Goal: Information Seeking & Learning: Learn about a topic

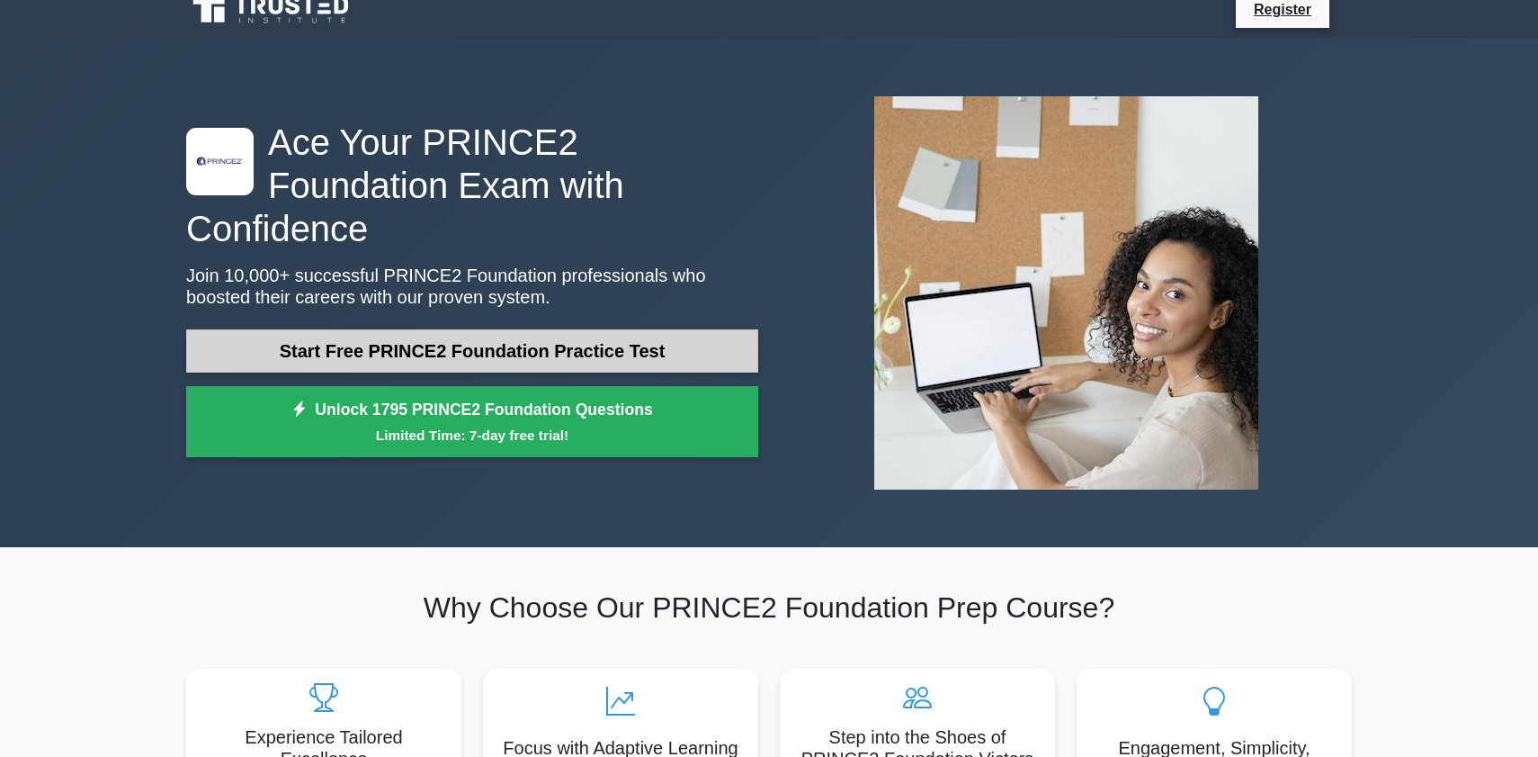
scroll to position [21, 0]
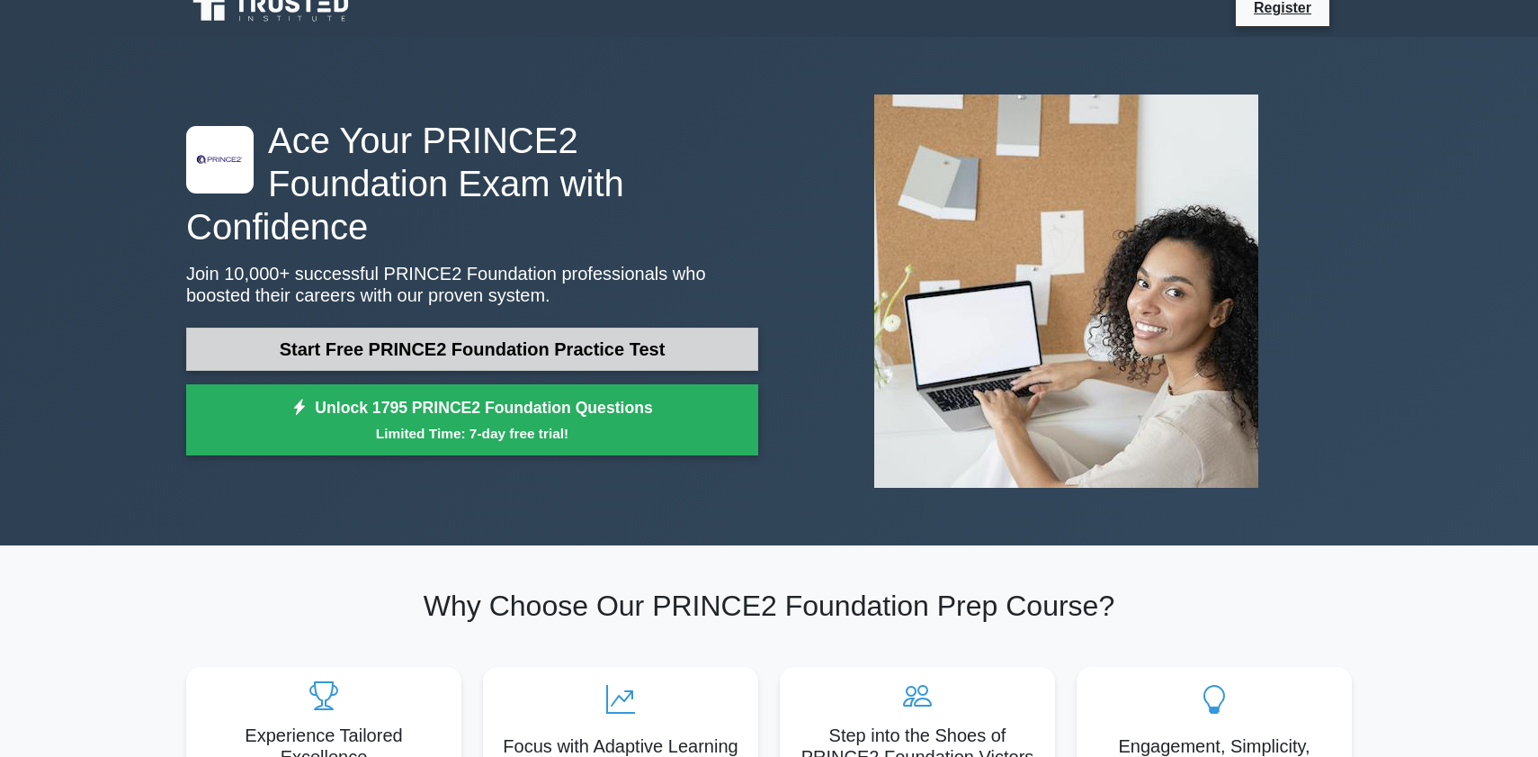
click at [461, 327] on link "Start Free PRINCE2 Foundation Practice Test" at bounding box center [472, 348] width 572 height 43
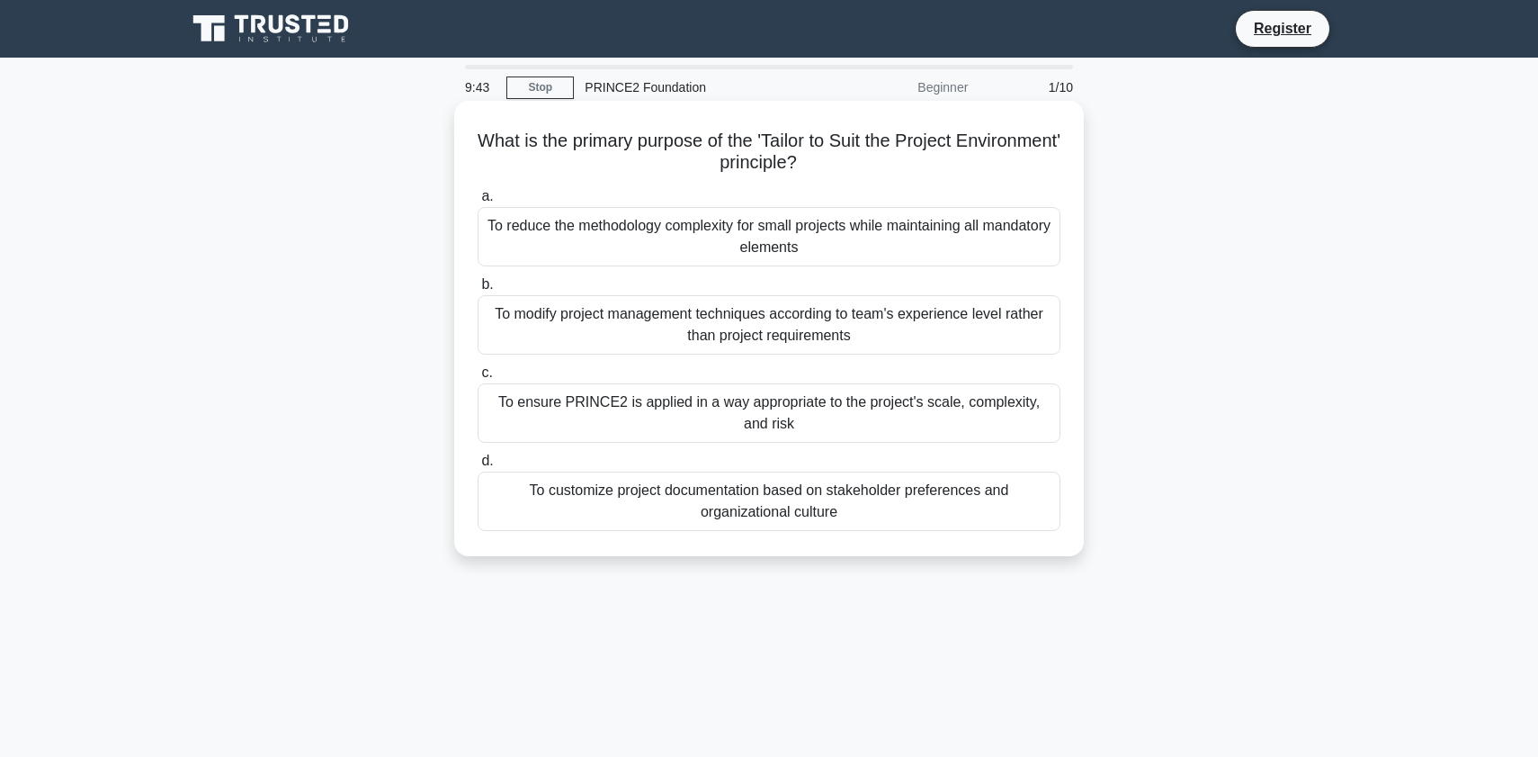
click at [629, 409] on div "To ensure PRINCE2 is applied in a way appropriate to the project's scale, compl…" at bounding box center [769, 412] width 583 height 59
click at [478, 379] on input "c. To ensure PRINCE2 is applied in a way appropriate to the project's scale, co…" at bounding box center [478, 373] width 0 height 12
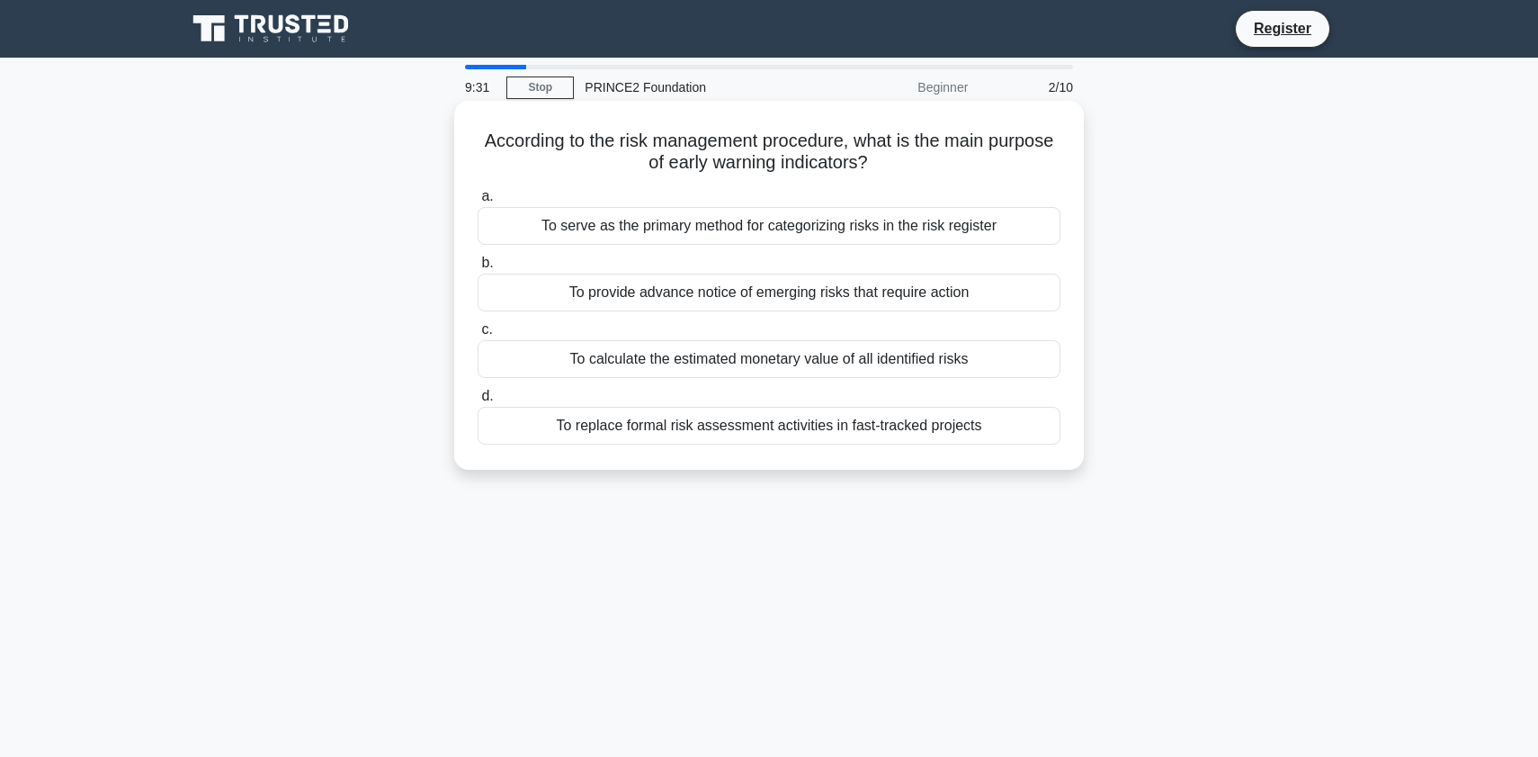
click at [627, 290] on div "To provide advance notice of emerging risks that require action" at bounding box center [769, 292] width 583 height 38
click at [478, 269] on input "b. To provide advance notice of emerging risks that require action" at bounding box center [478, 263] width 0 height 12
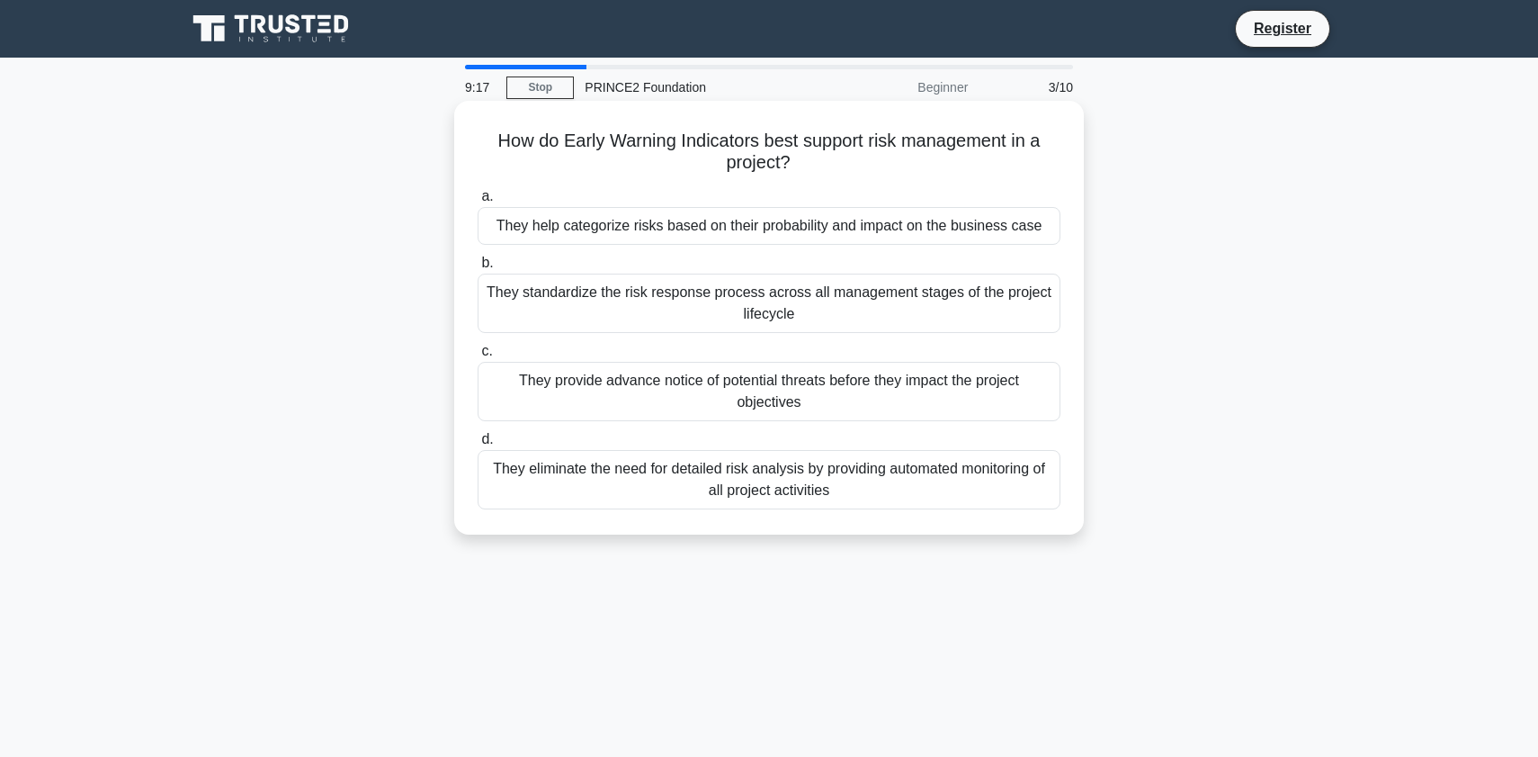
click at [627, 391] on div "They provide advance notice of potential threats before they impact the project…" at bounding box center [769, 391] width 583 height 59
click at [478, 357] on input "c. They provide advance notice of potential threats before they impact the proj…" at bounding box center [478, 351] width 0 height 12
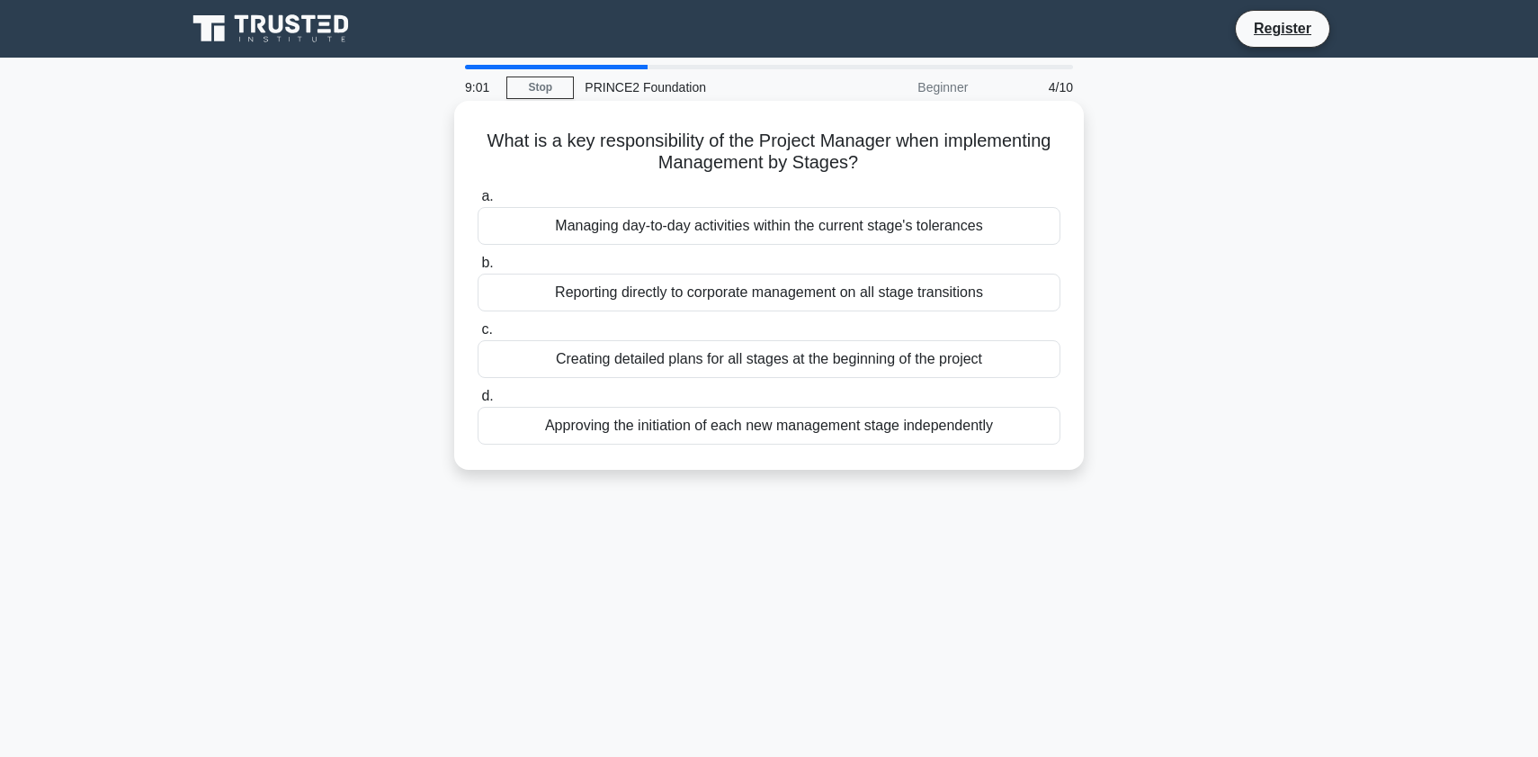
click at [653, 425] on div "Approving the initiation of each new management stage independently" at bounding box center [769, 426] width 583 height 38
click at [478, 402] on input "d. Approving the initiation of each new management stage independently" at bounding box center [478, 396] width 0 height 12
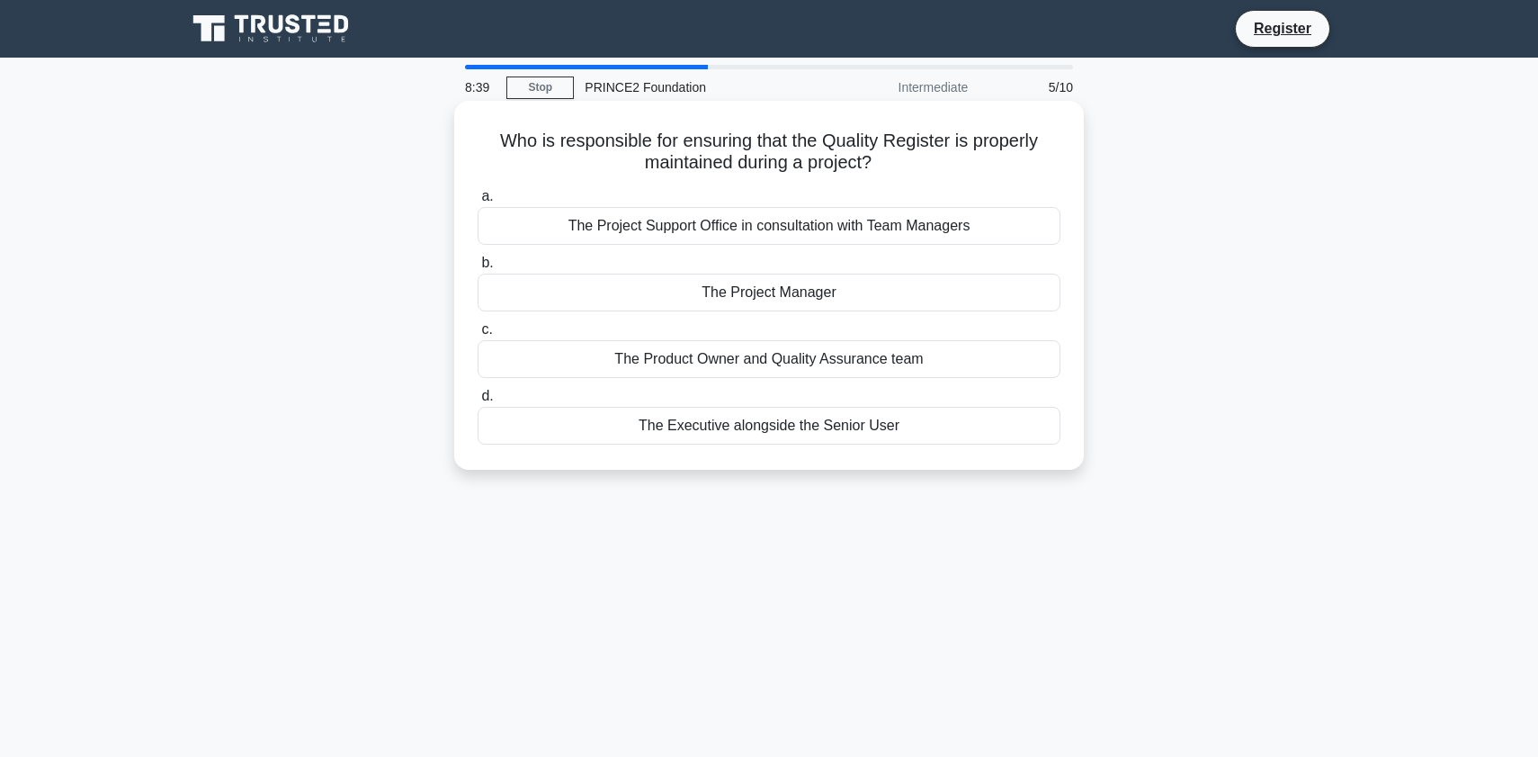
click at [683, 358] on div "The Product Owner and Quality Assurance team" at bounding box center [769, 359] width 583 height 38
click at [478, 336] on input "c. The Product Owner and Quality Assurance team" at bounding box center [478, 330] width 0 height 12
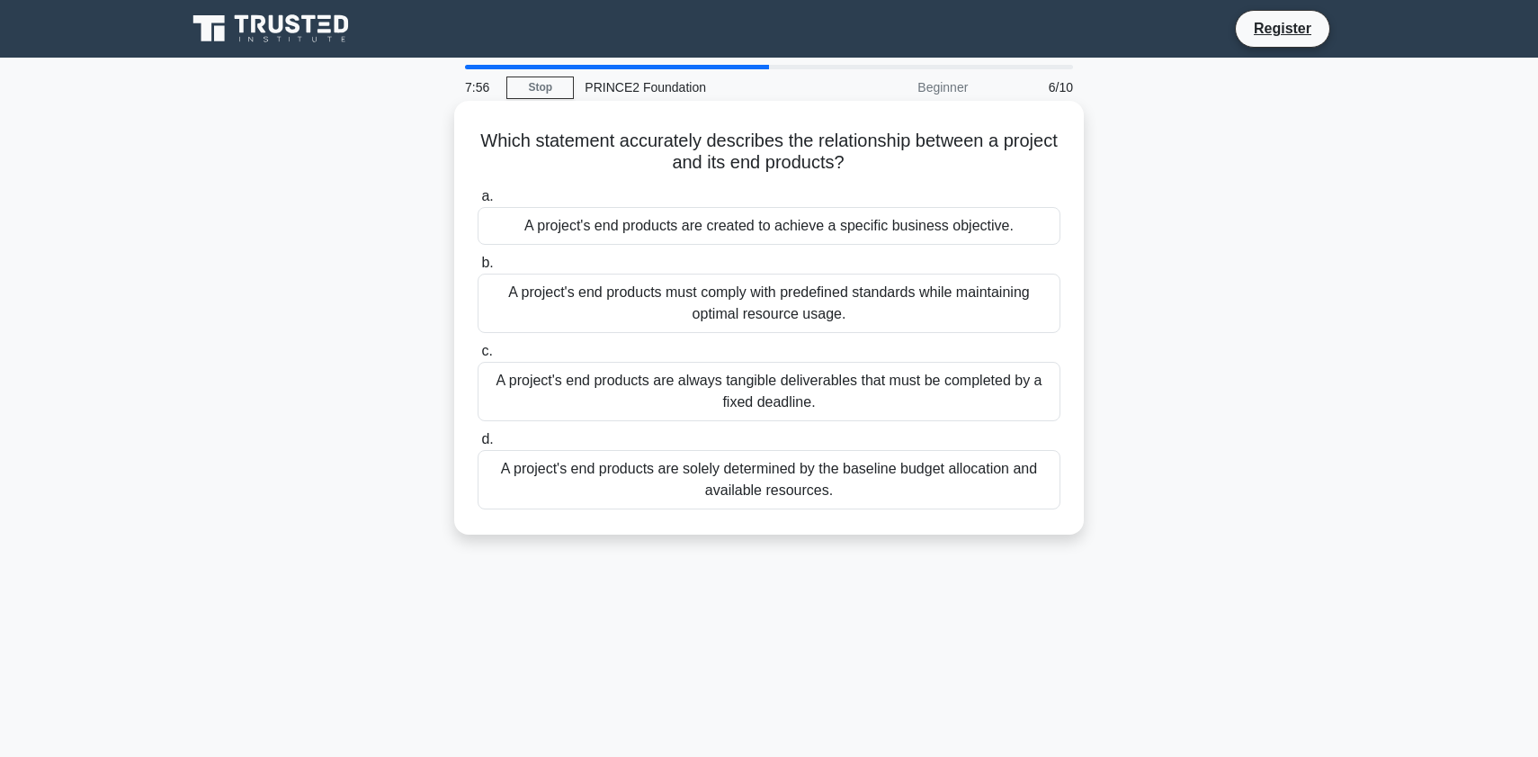
click at [767, 228] on div "A project's end products are created to achieve a specific business objective." at bounding box center [769, 226] width 583 height 38
click at [478, 202] on input "a. A project's end products are created to achieve a specific business objectiv…" at bounding box center [478, 197] width 0 height 12
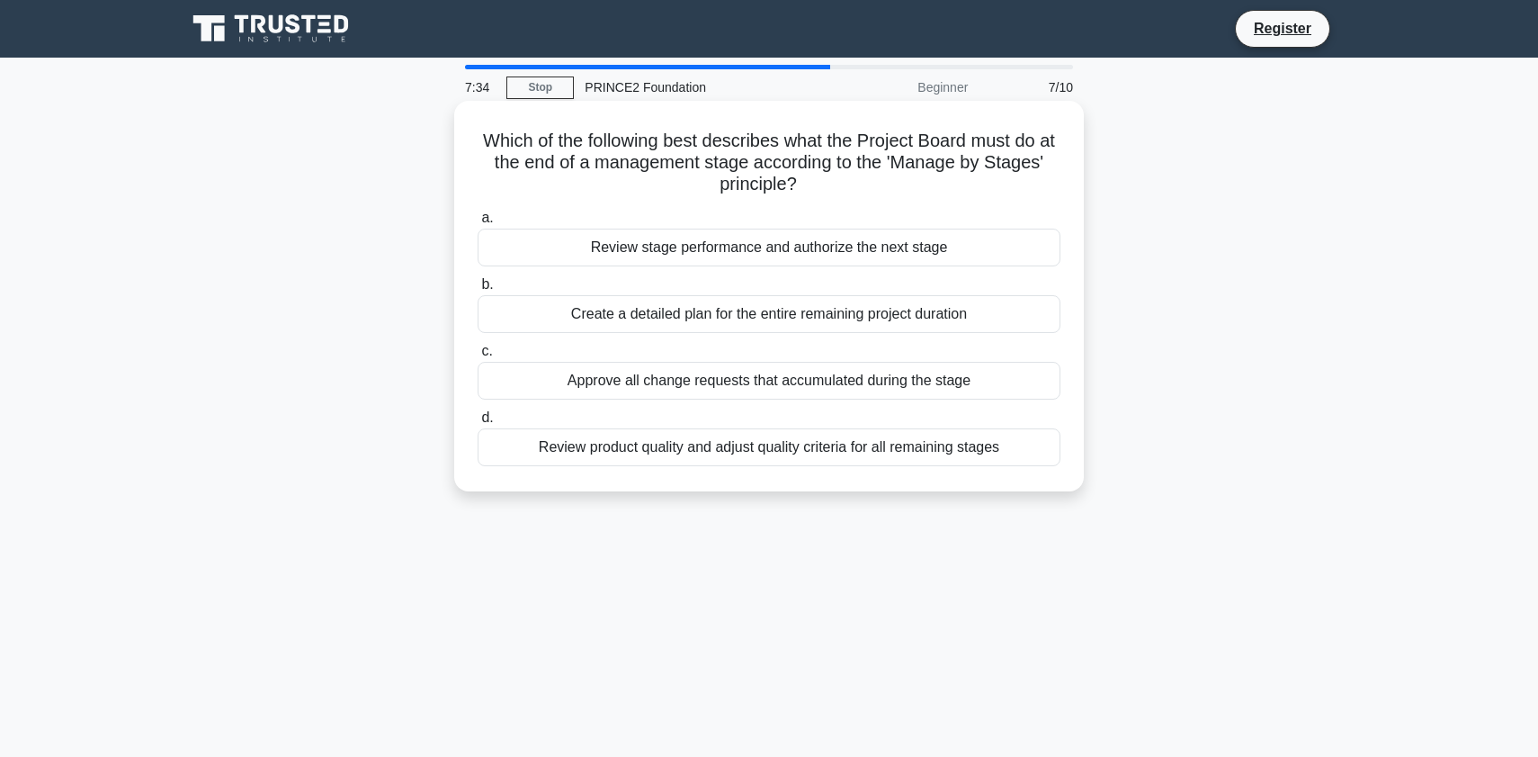
click at [755, 251] on div "Review stage performance and authorize the next stage" at bounding box center [769, 248] width 583 height 38
click at [478, 224] on input "a. Review stage performance and authorize the next stage" at bounding box center [478, 218] width 0 height 12
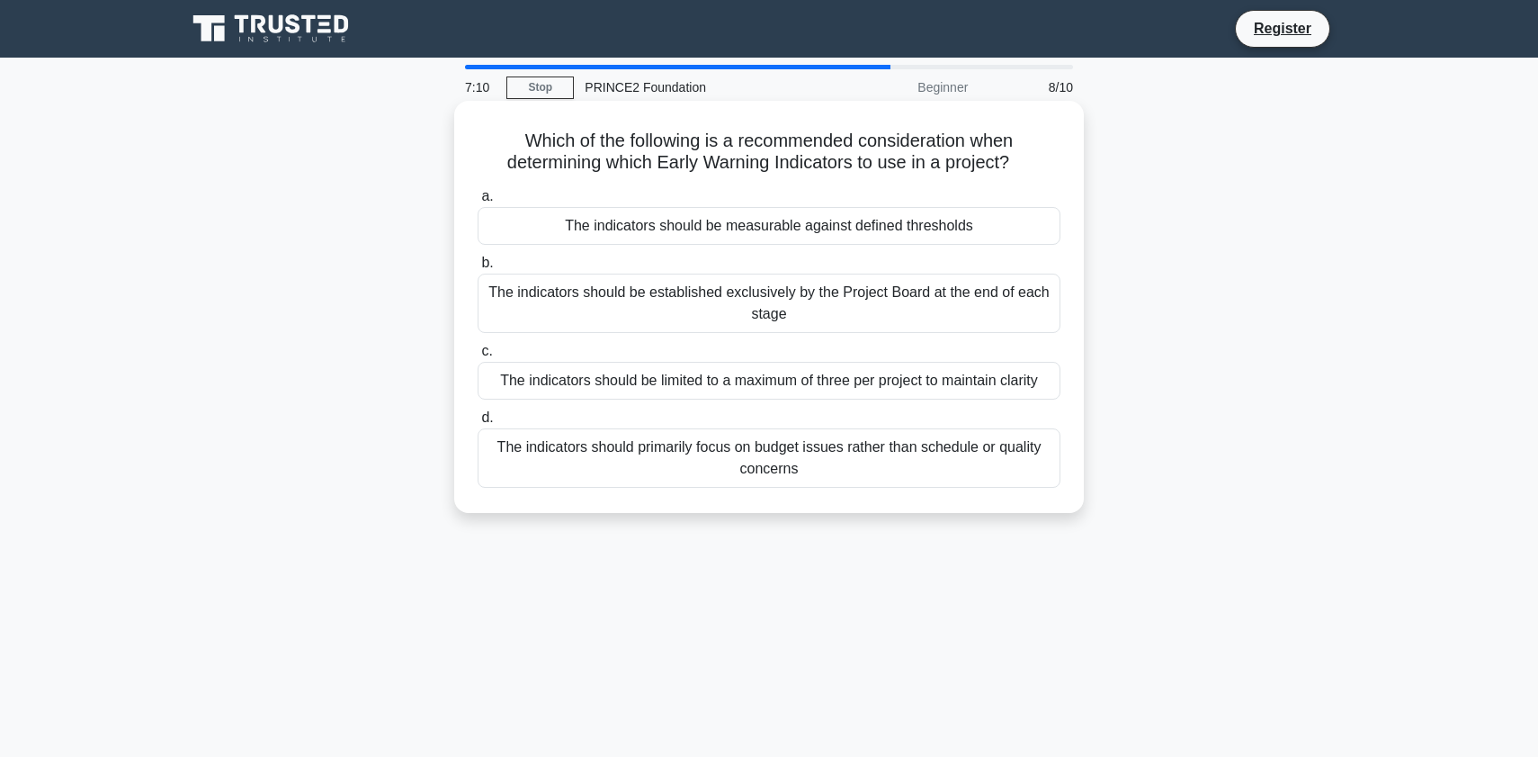
click at [667, 314] on div "The indicators should be established exclusively by the Project Board at the en…" at bounding box center [769, 302] width 583 height 59
click at [478, 269] on input "b. The indicators should be established exclusively by the Project Board at the…" at bounding box center [478, 263] width 0 height 12
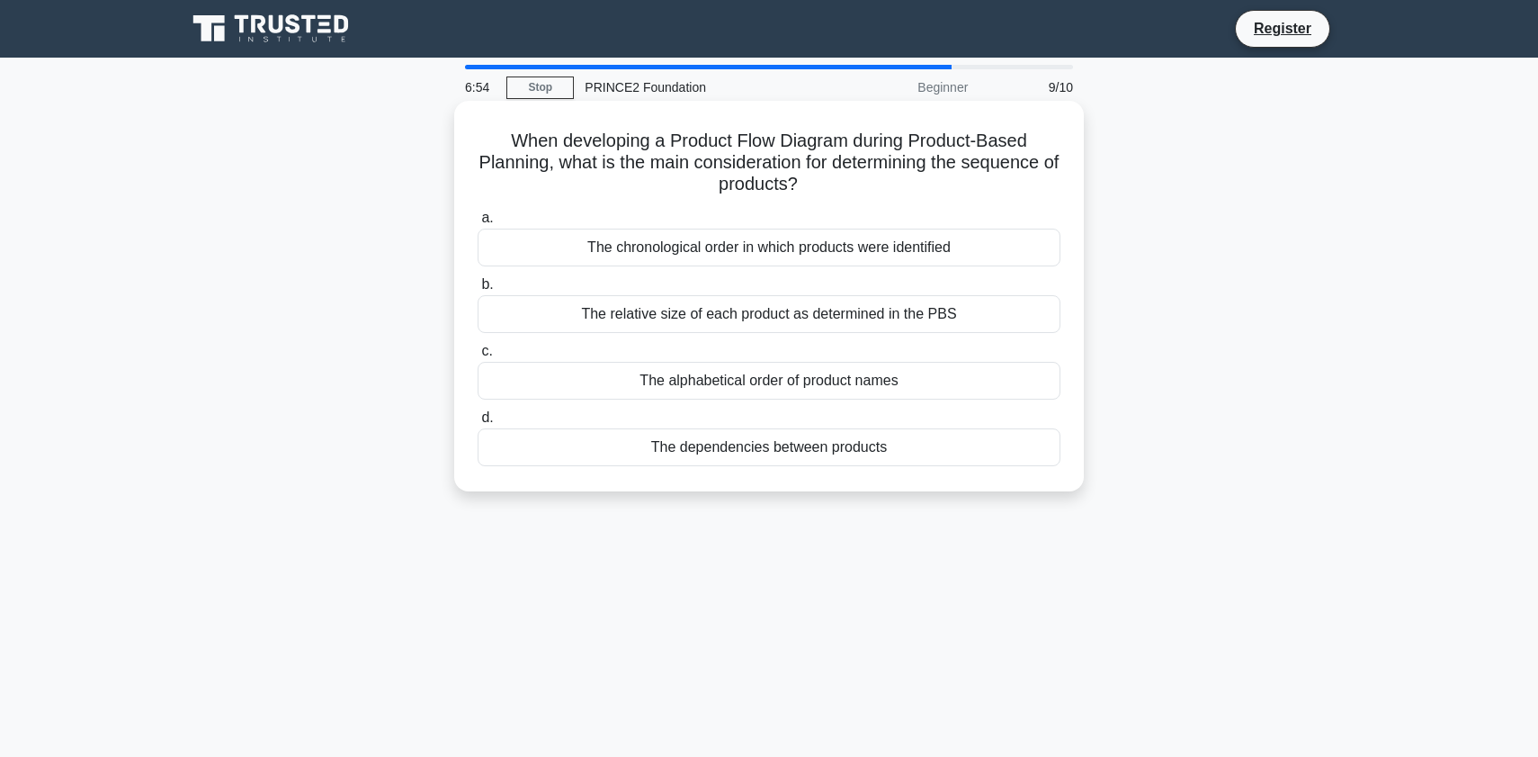
click at [655, 455] on div "The dependencies between products" at bounding box center [769, 447] width 583 height 38
click at [478, 424] on input "d. The dependencies between products" at bounding box center [478, 418] width 0 height 12
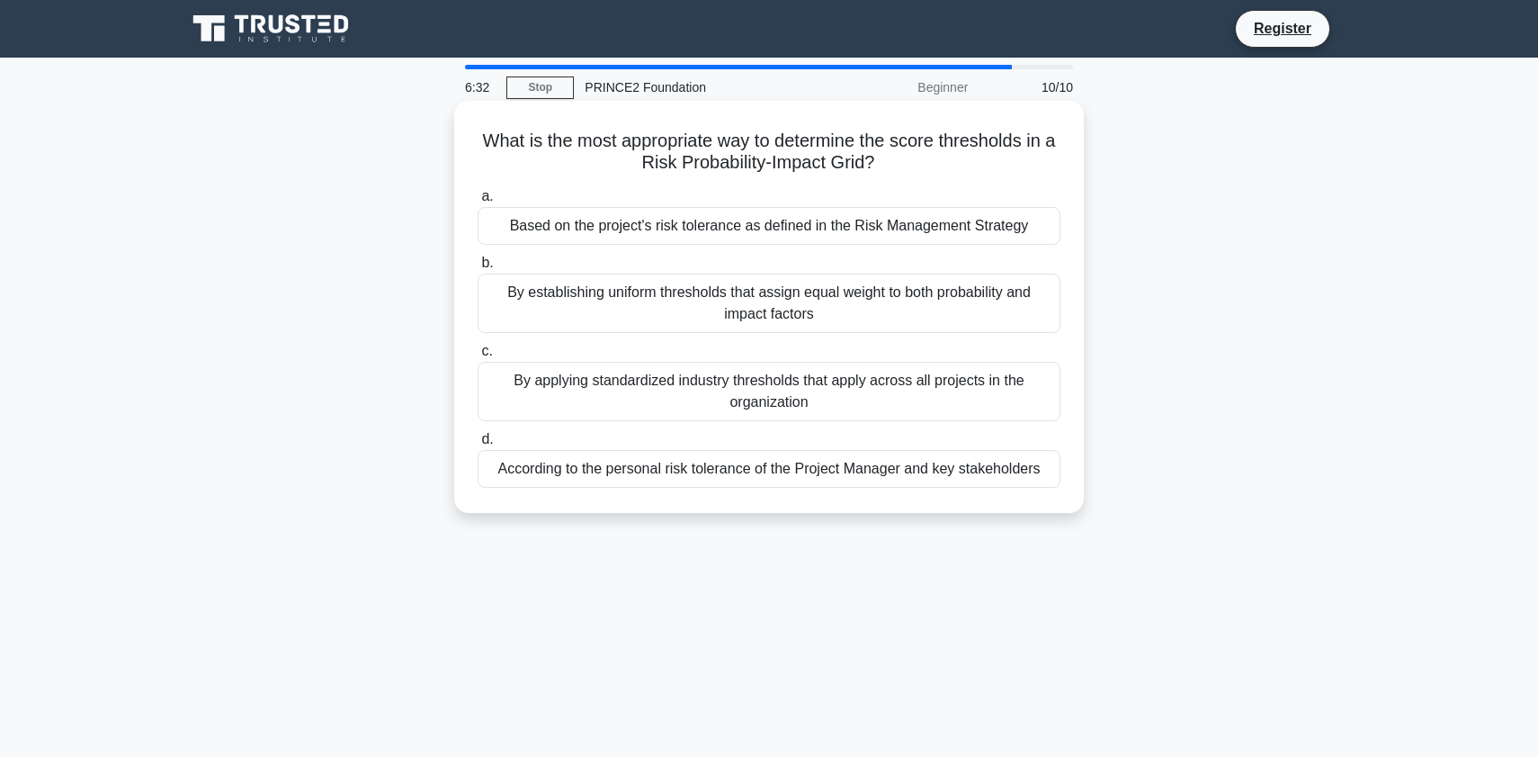
click at [656, 473] on div "According to the personal risk tolerance of the Project Manager and key stakeho…" at bounding box center [769, 469] width 583 height 38
click at [478, 445] on input "d. According to the personal risk tolerance of the Project Manager and key stak…" at bounding box center [478, 440] width 0 height 12
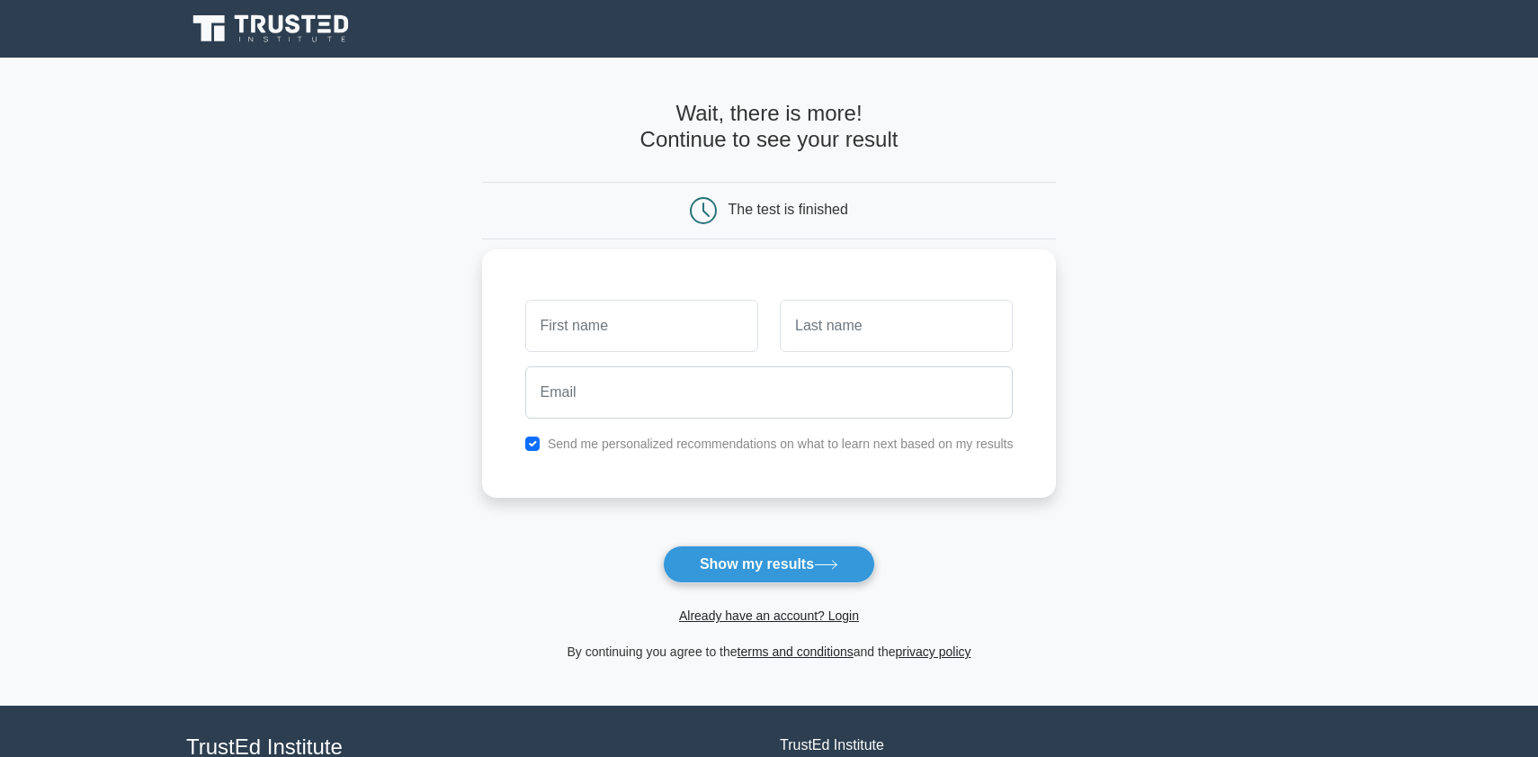
click at [637, 332] on input "text" at bounding box center [641, 326] width 233 height 52
type input "emily"
click at [881, 309] on input "text" at bounding box center [896, 326] width 233 height 52
type input "dennett"
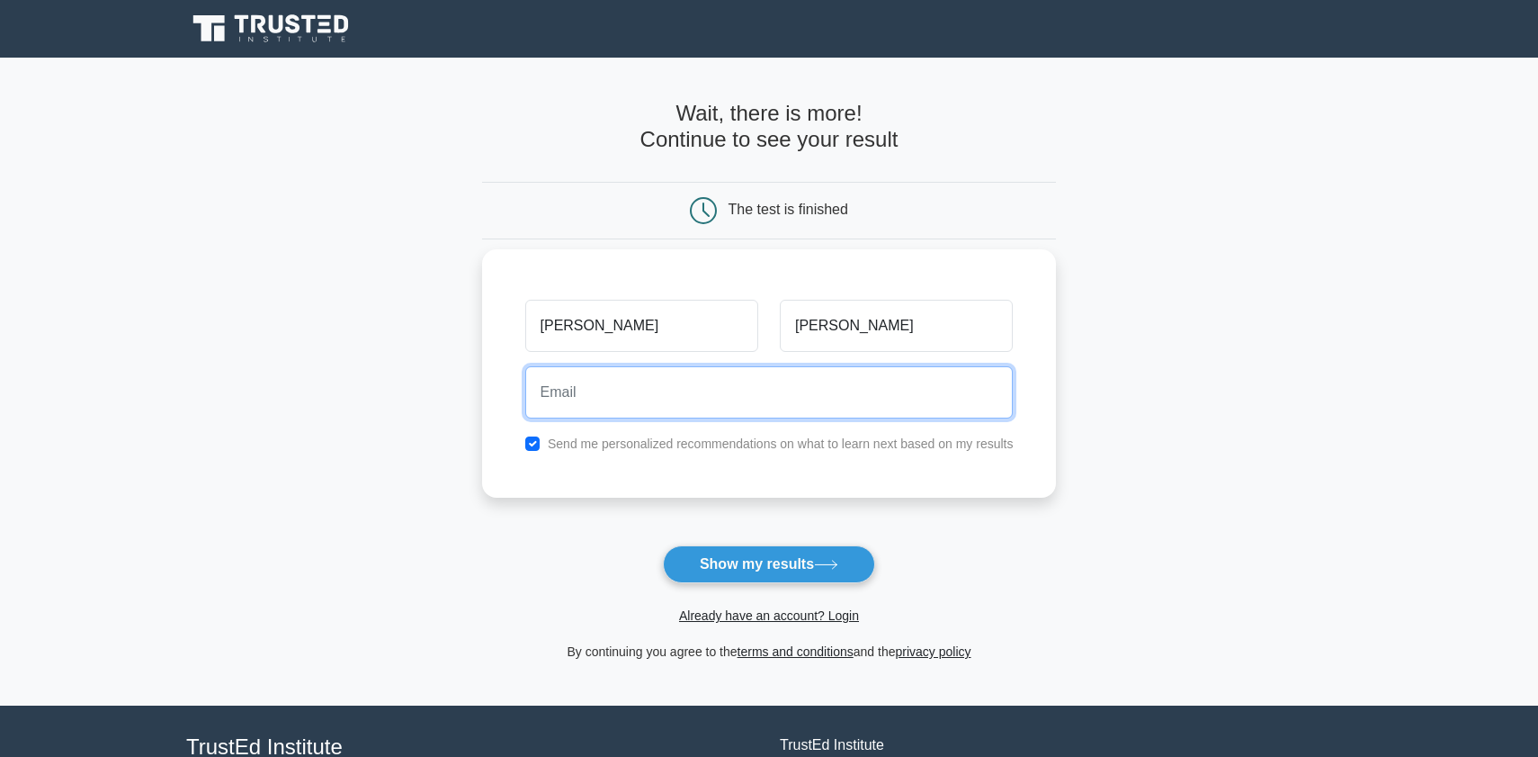
click at [786, 397] on input "email" at bounding box center [769, 392] width 489 height 52
type input "emily.dennett1985@gmail.com"
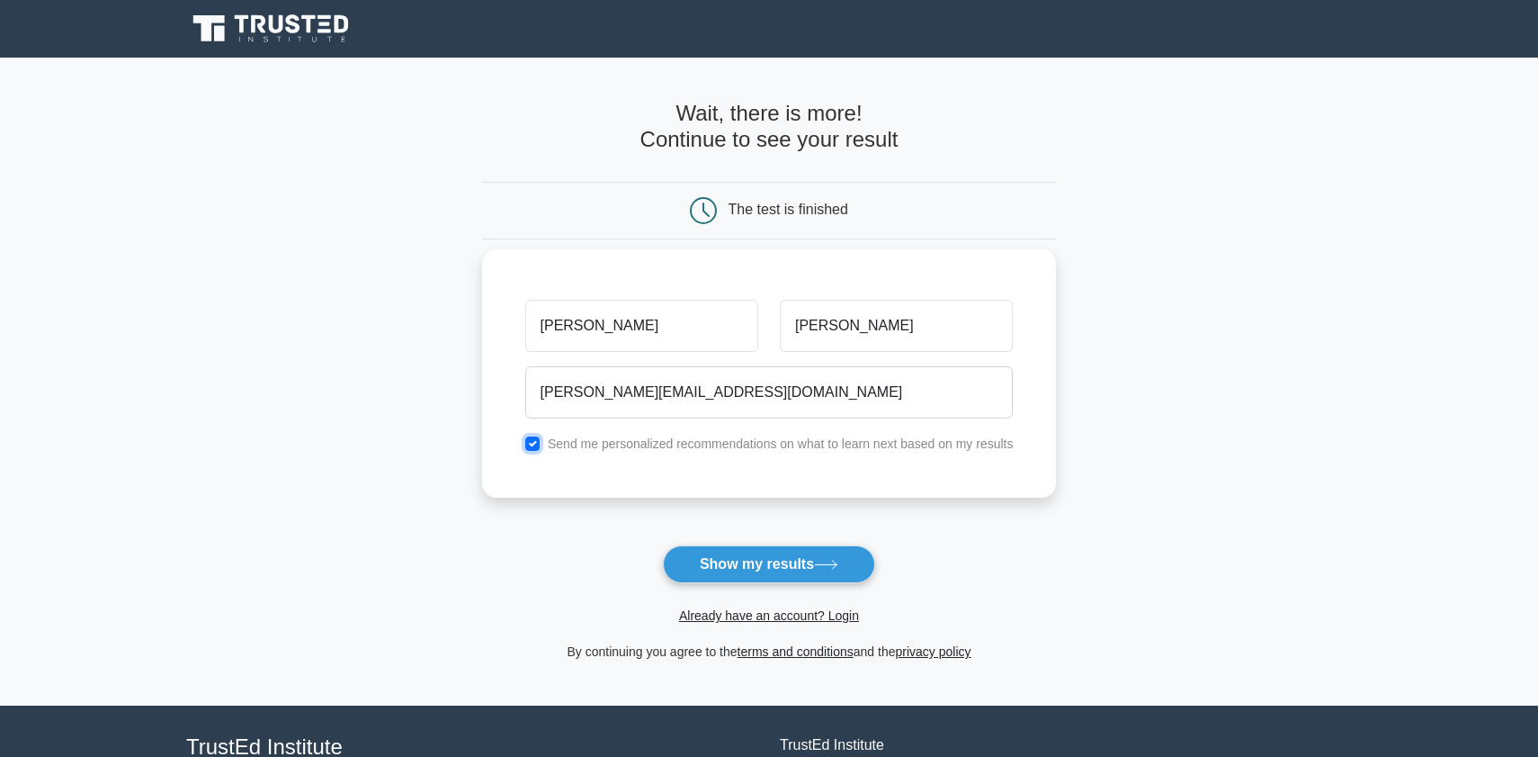
click at [537, 443] on input "checkbox" at bounding box center [532, 443] width 14 height 14
checkbox input "false"
click at [759, 562] on button "Show my results" at bounding box center [769, 564] width 212 height 38
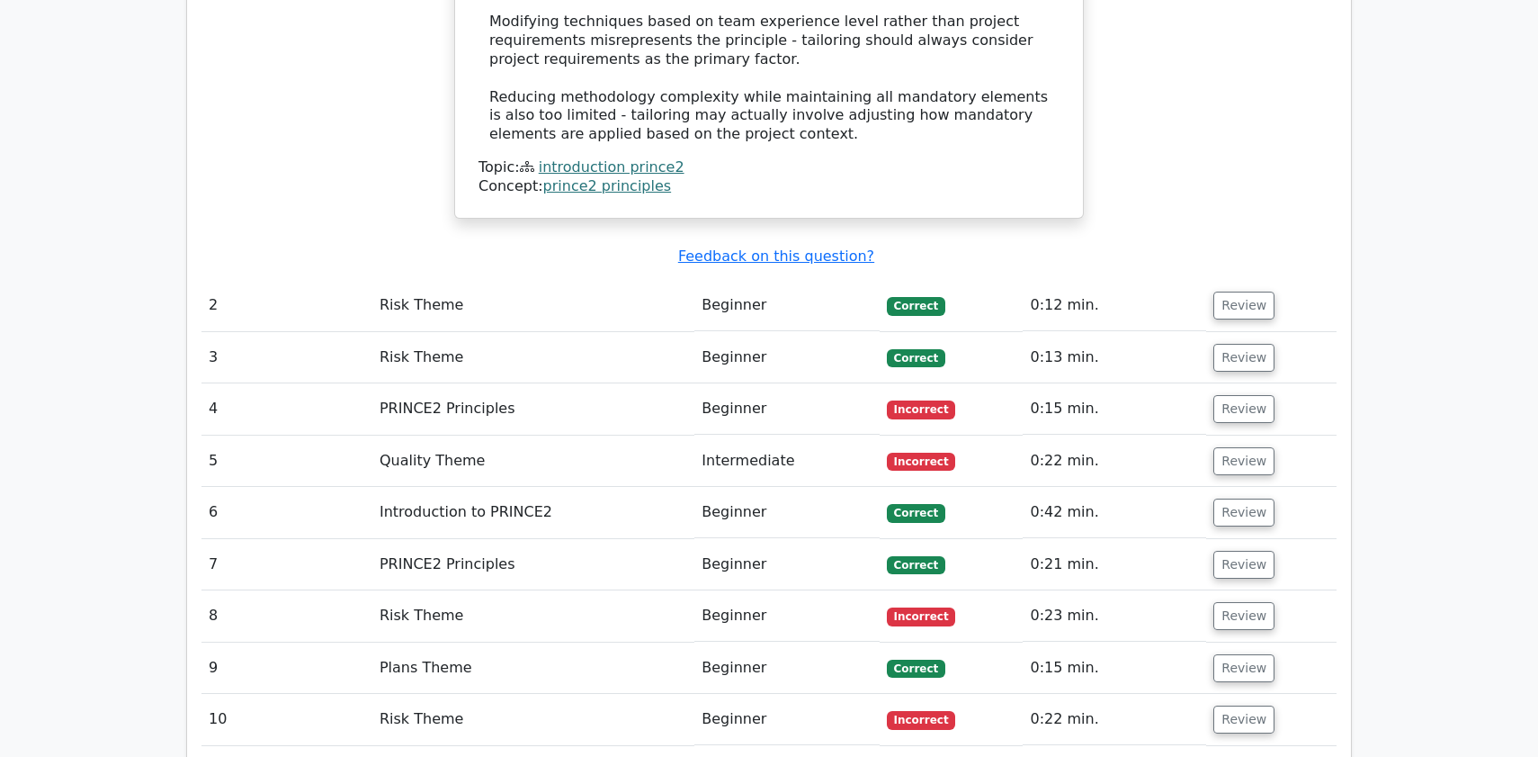
scroll to position [2201, 0]
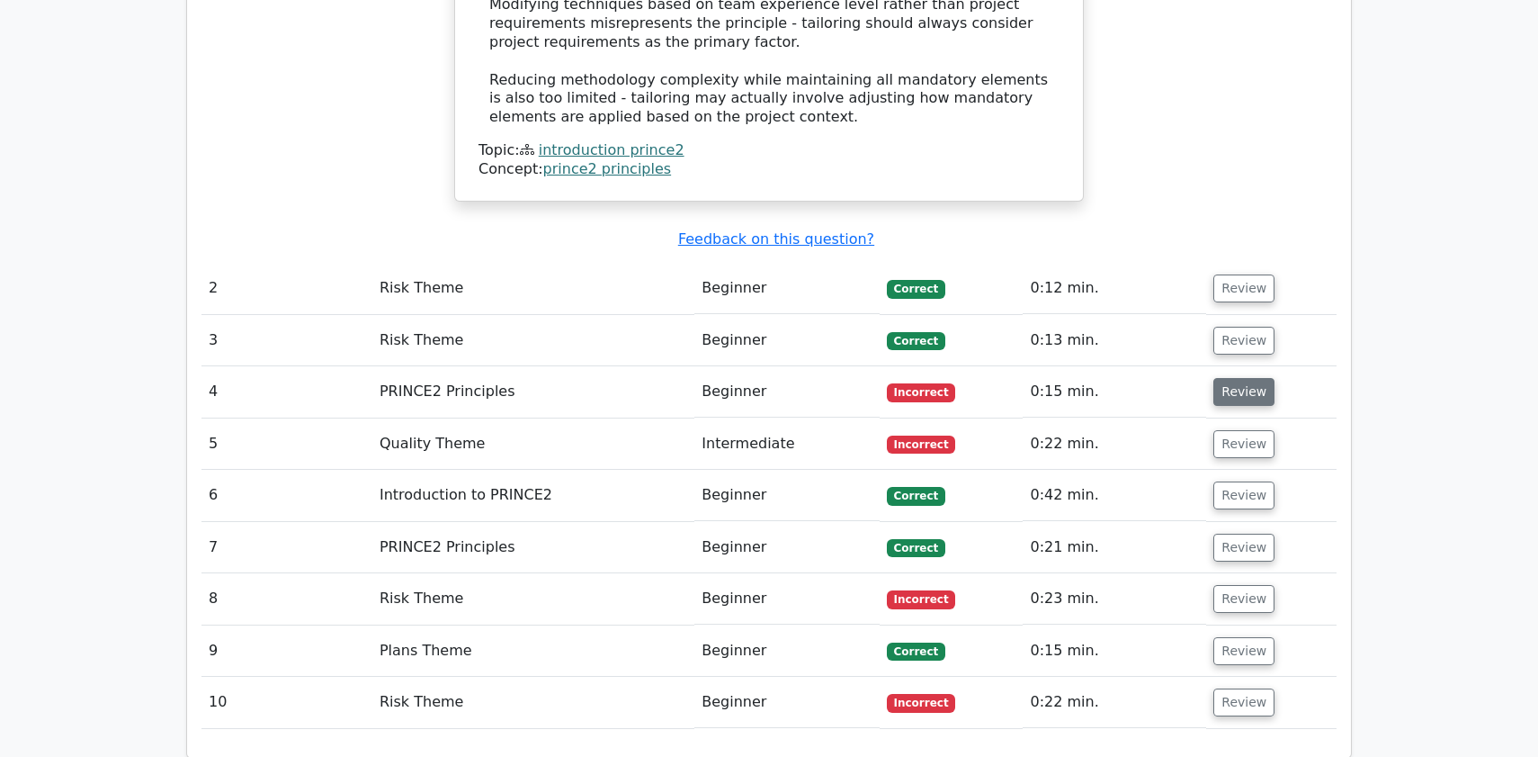
click at [1248, 378] on button "Review" at bounding box center [1244, 392] width 61 height 28
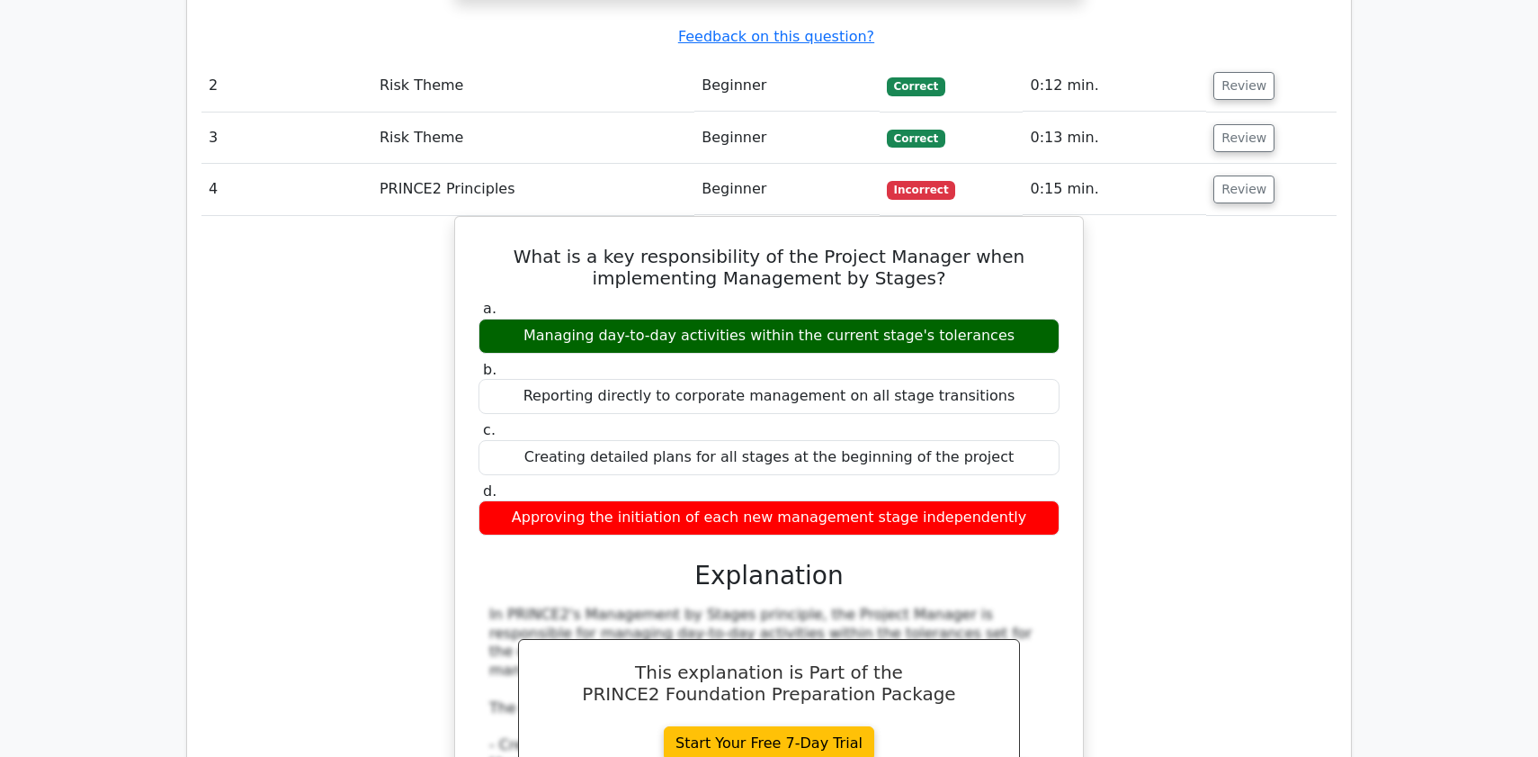
scroll to position [2407, 0]
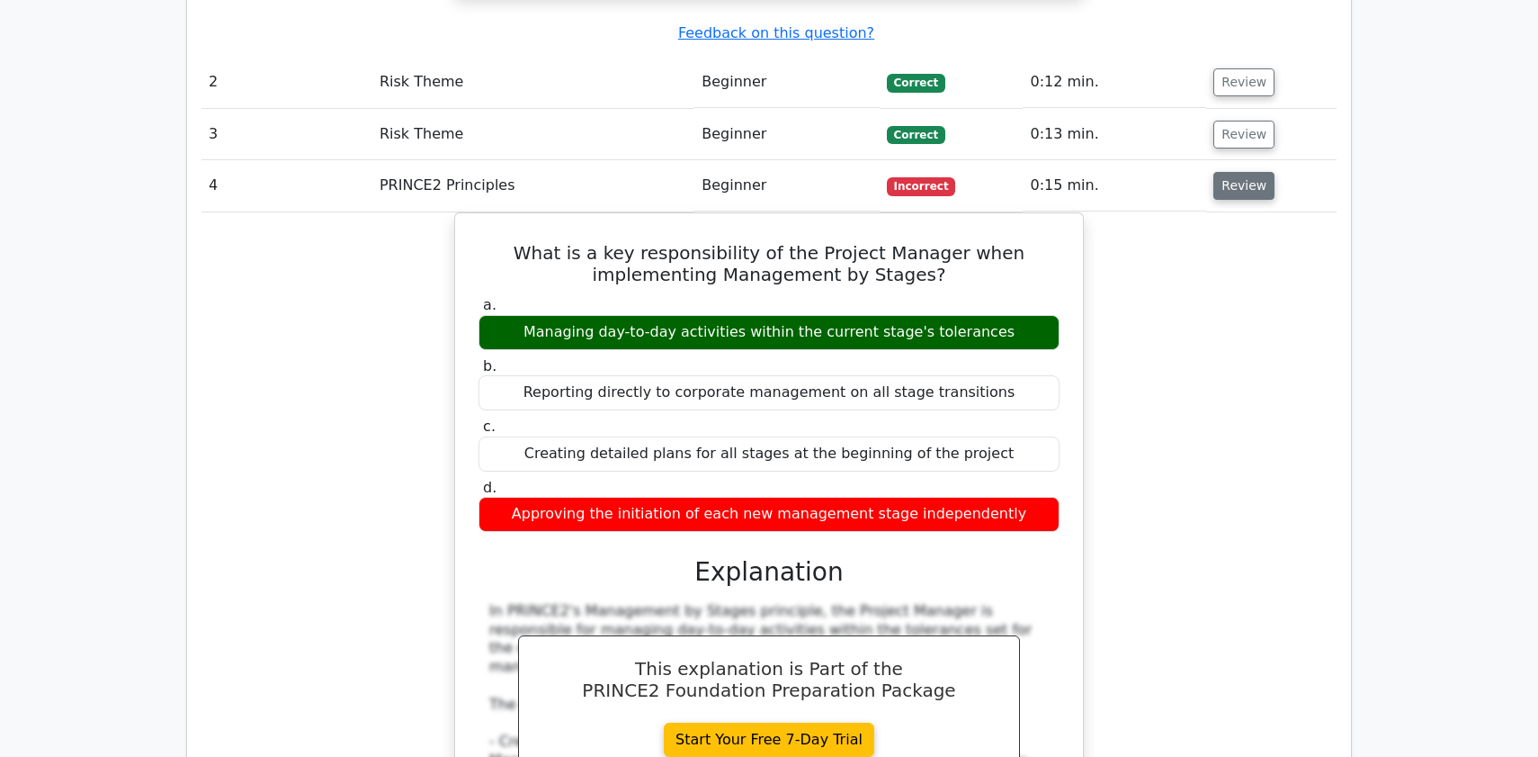
click at [1239, 172] on button "Review" at bounding box center [1244, 186] width 61 height 28
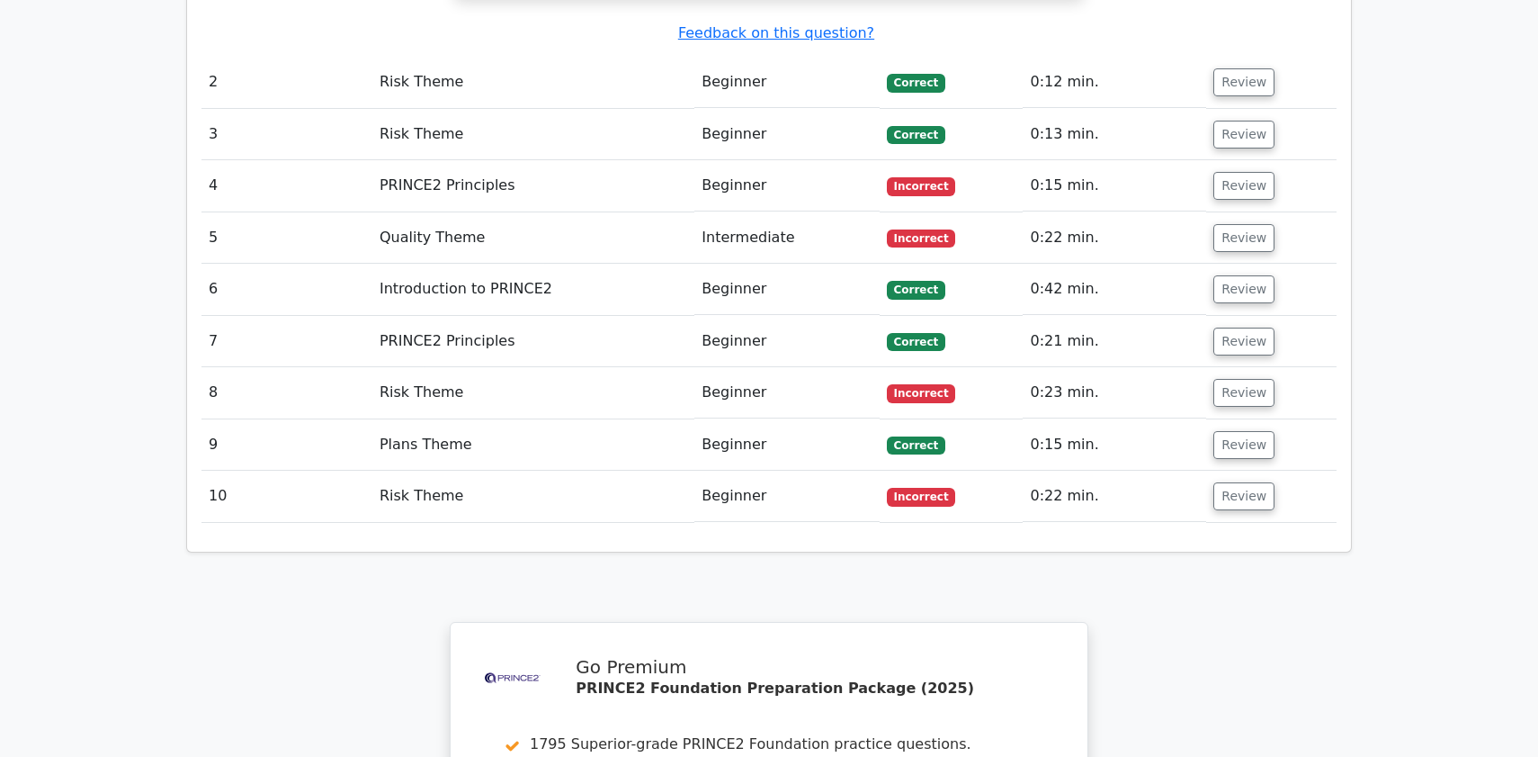
click at [1237, 212] on td "Review" at bounding box center [1271, 237] width 130 height 51
click at [1231, 224] on button "Review" at bounding box center [1244, 238] width 61 height 28
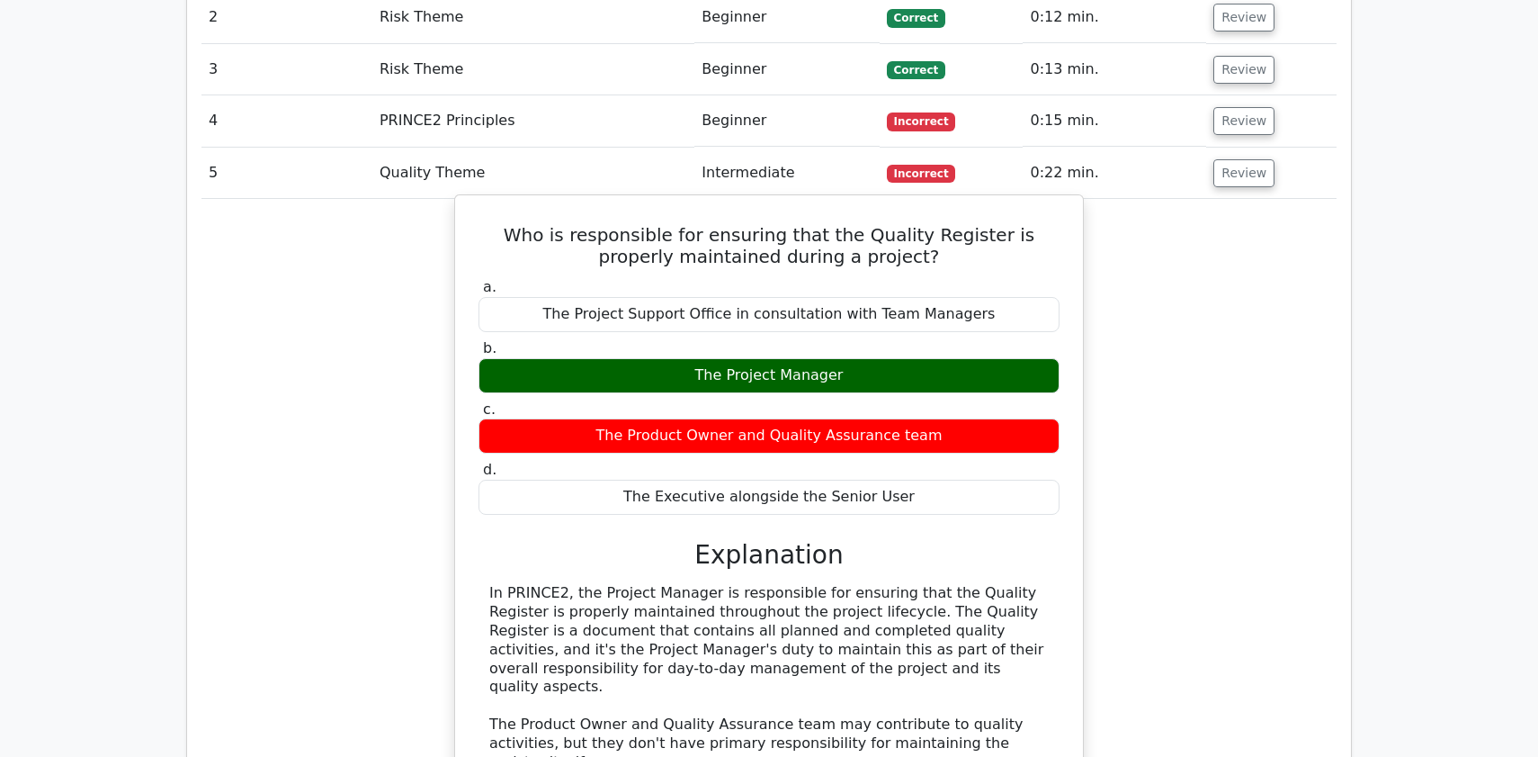
scroll to position [2468, 0]
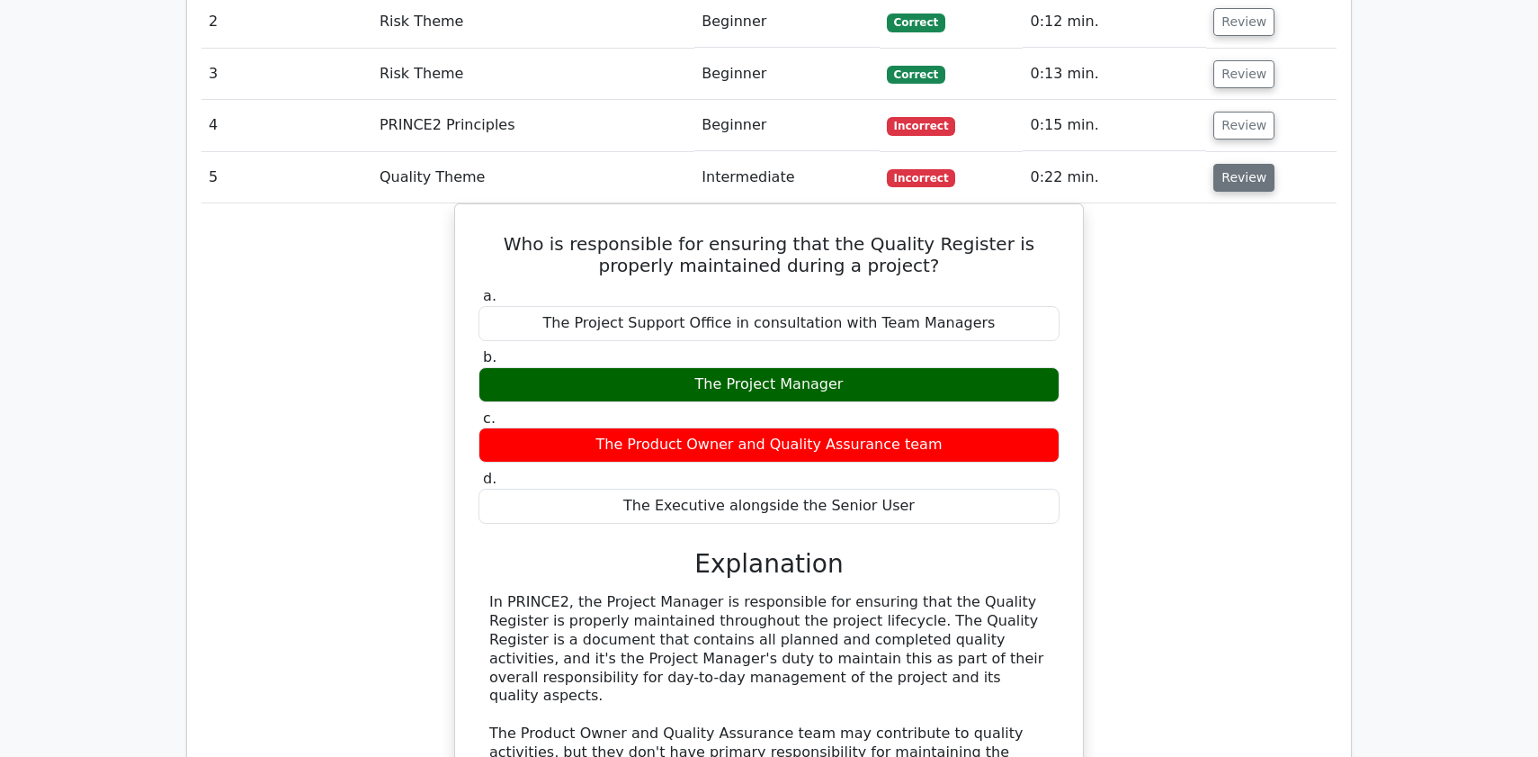
click at [1236, 164] on button "Review" at bounding box center [1244, 178] width 61 height 28
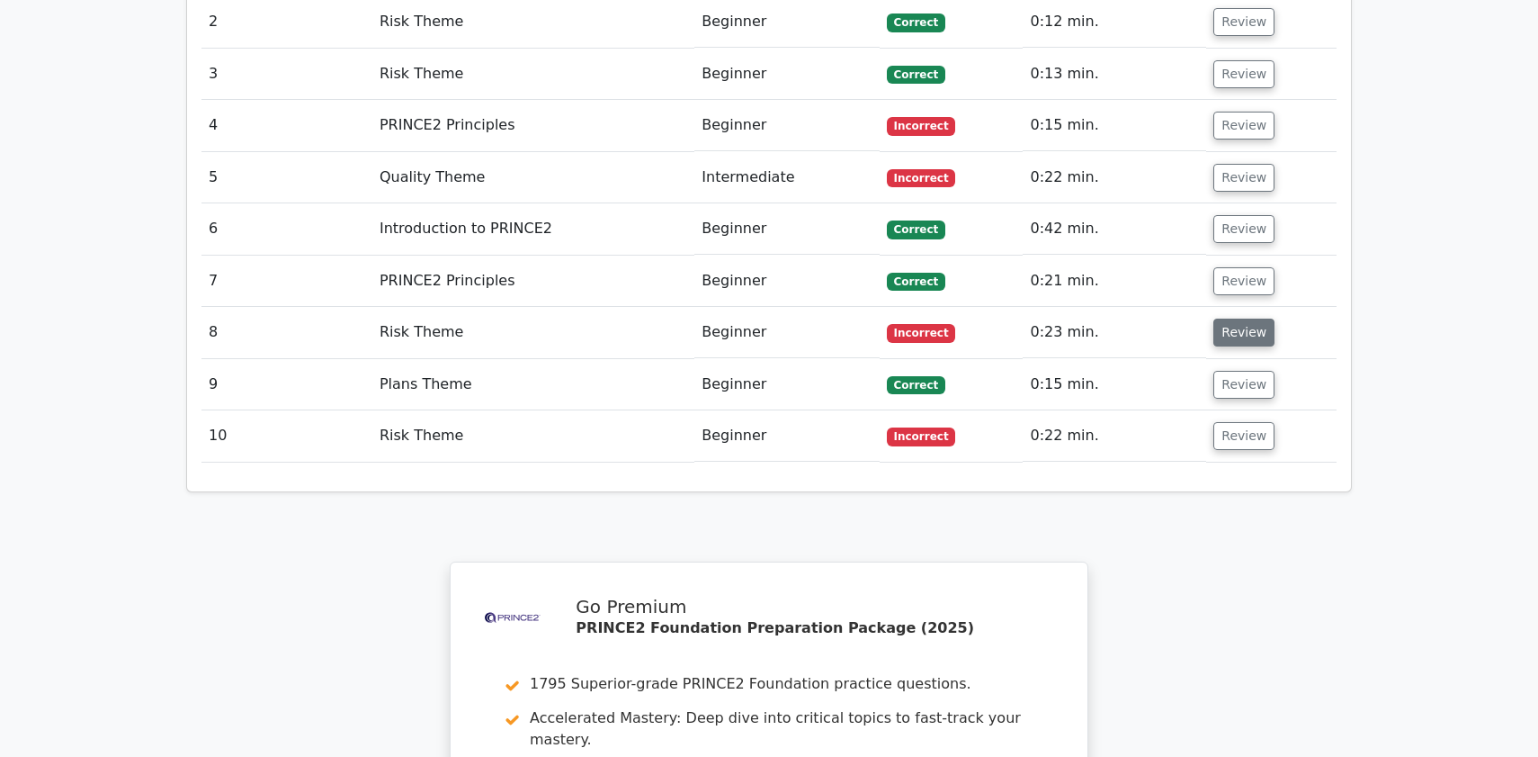
click at [1225, 318] on button "Review" at bounding box center [1244, 332] width 61 height 28
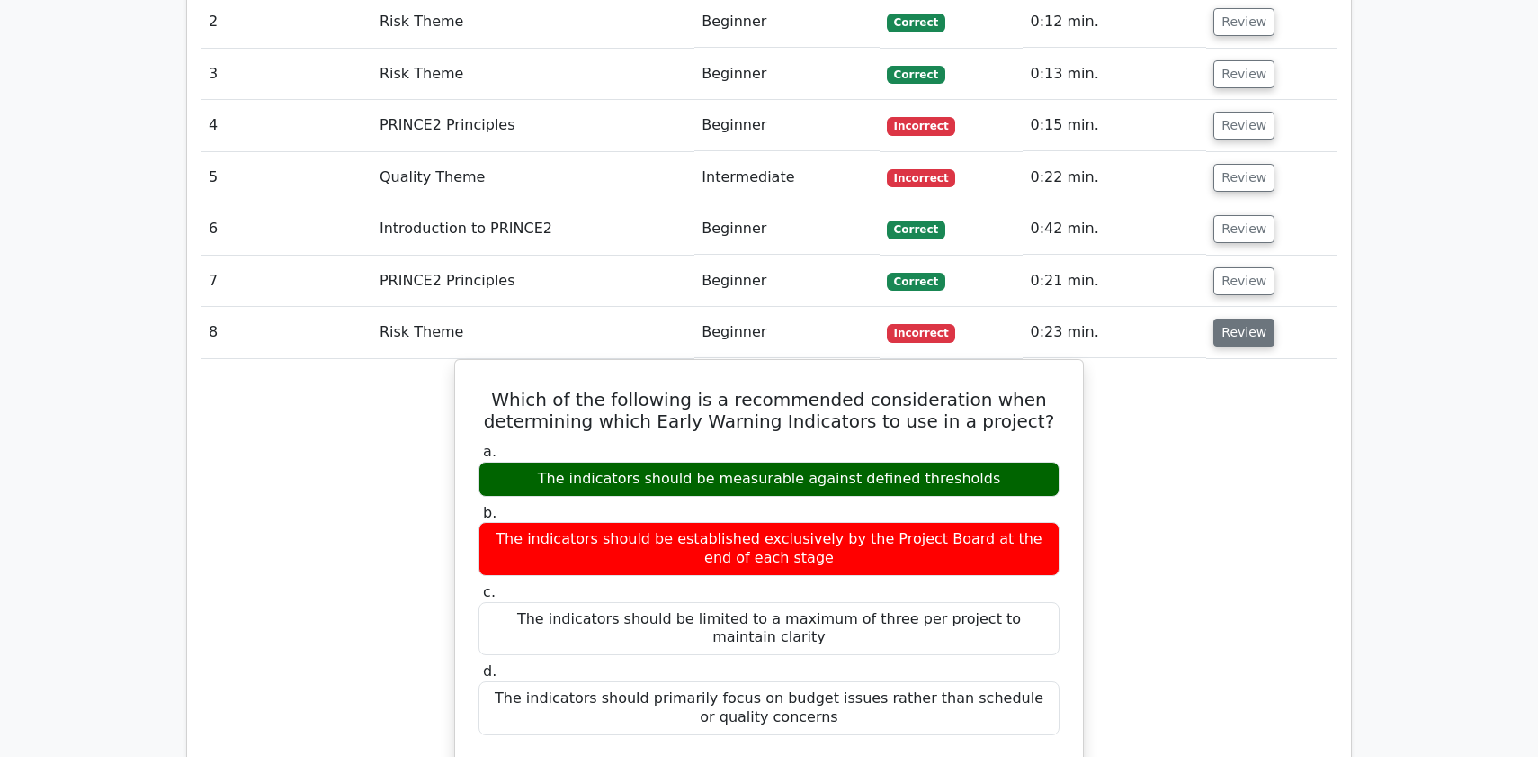
click at [1263, 318] on button "Review" at bounding box center [1244, 332] width 61 height 28
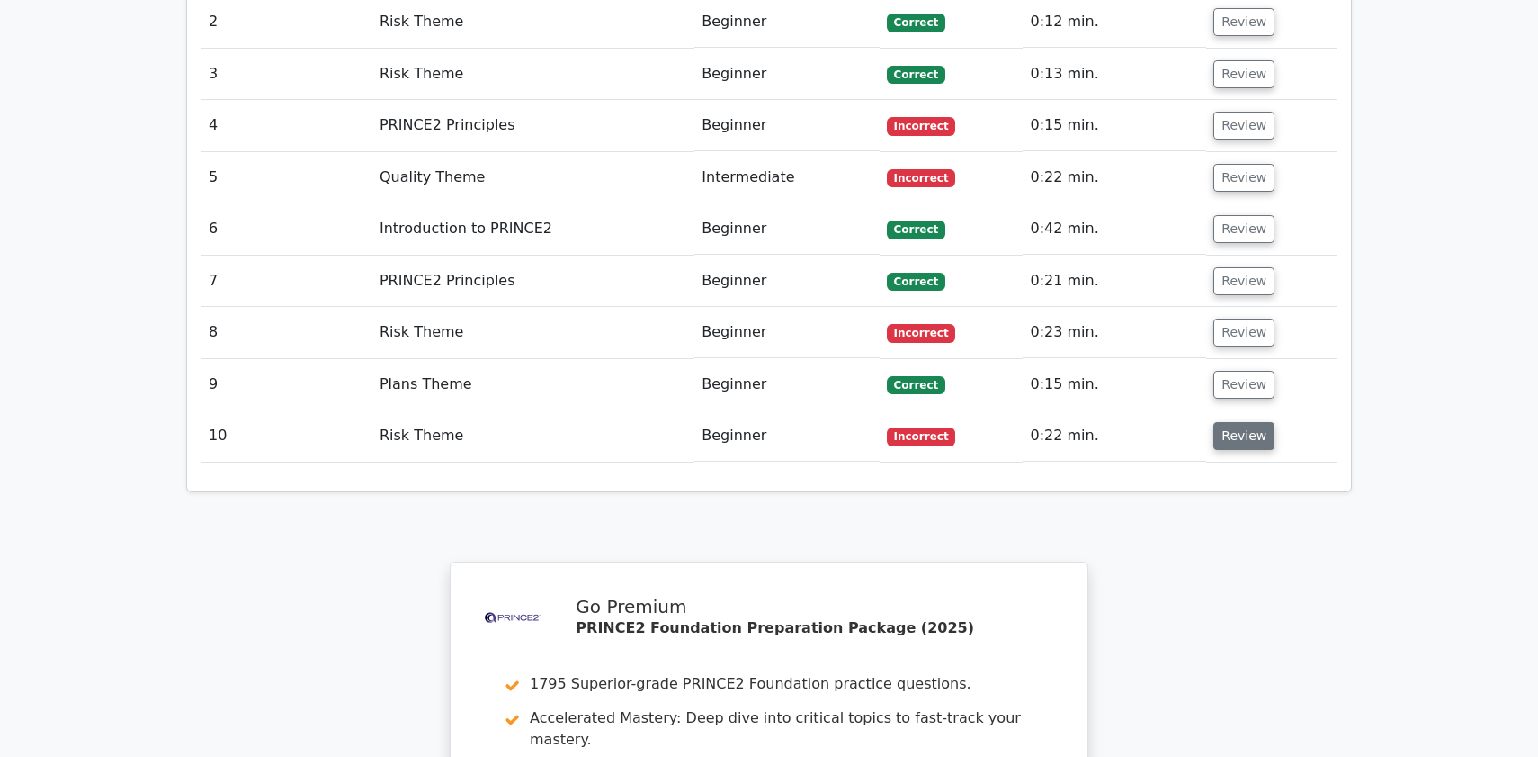
click at [1241, 422] on button "Review" at bounding box center [1244, 436] width 61 height 28
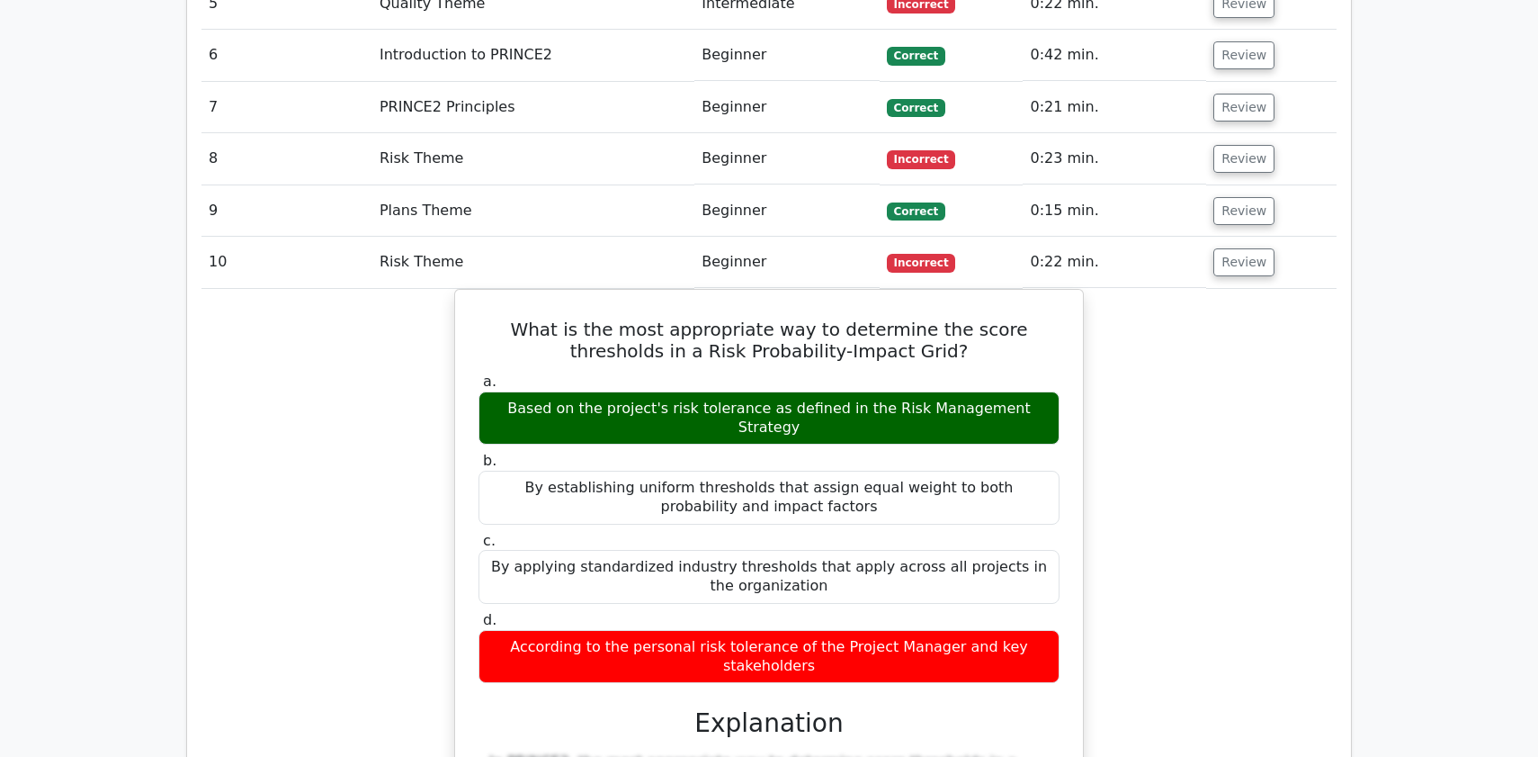
scroll to position [2638, 0]
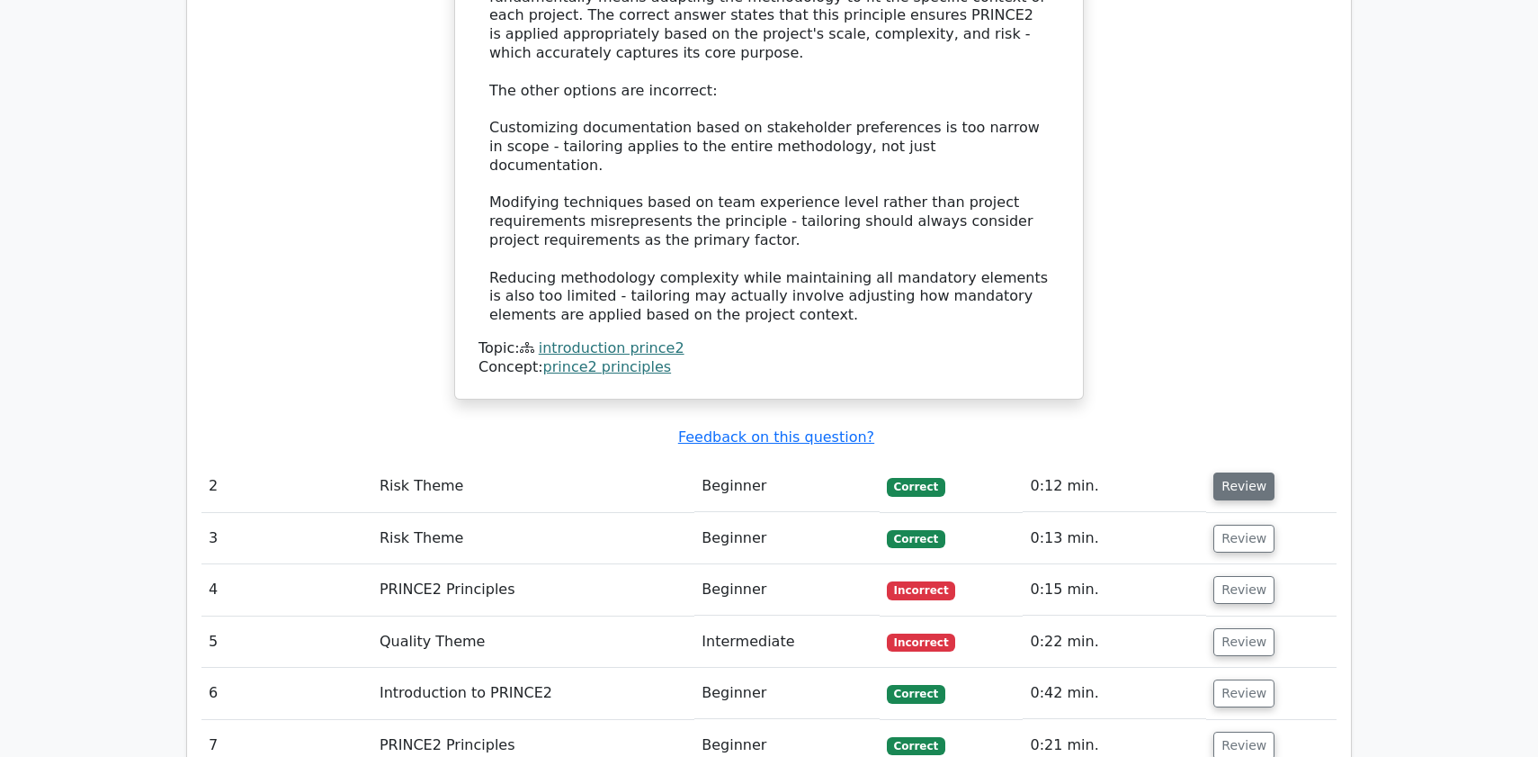
click at [1216, 472] on button "Review" at bounding box center [1244, 486] width 61 height 28
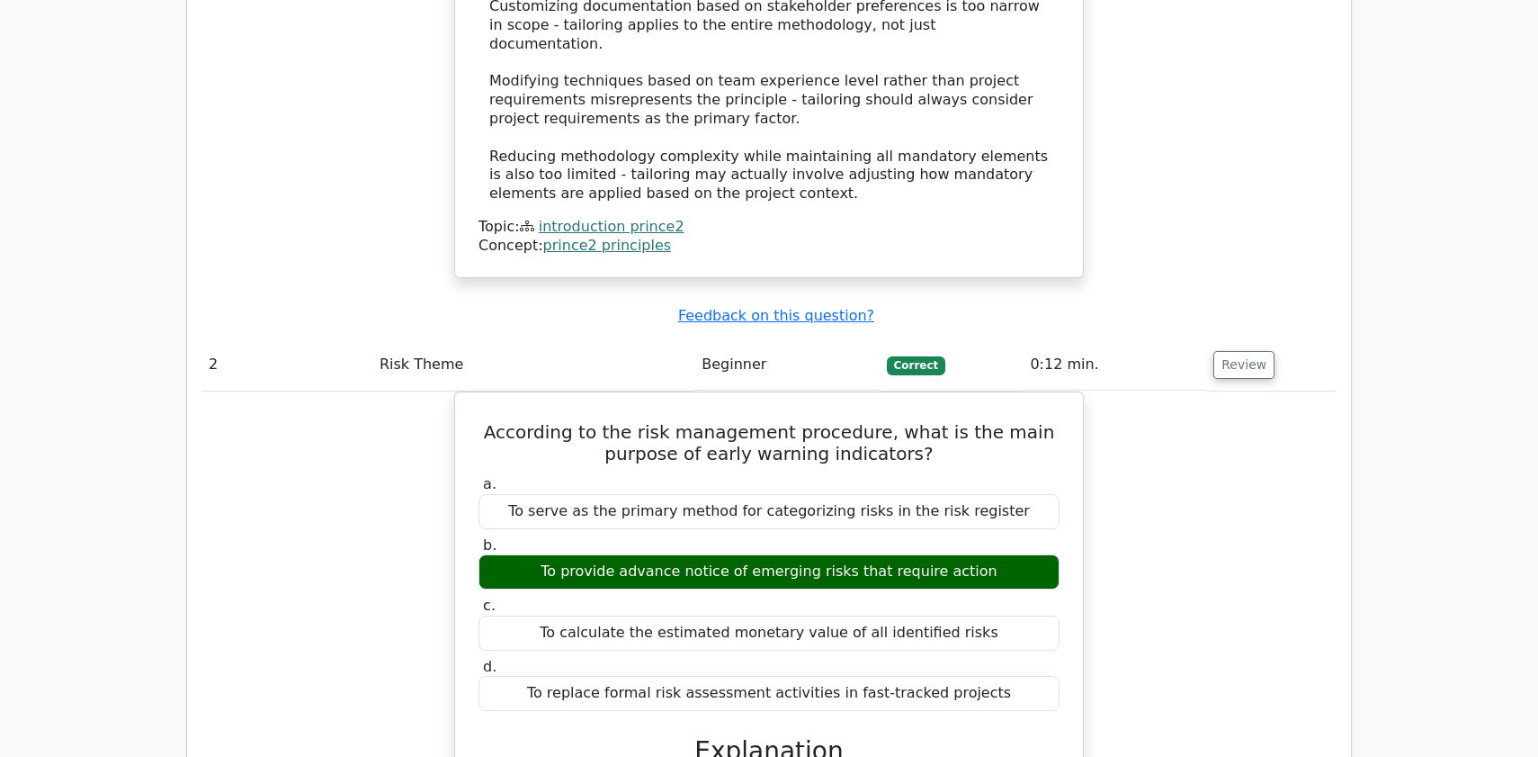
scroll to position [2126, 0]
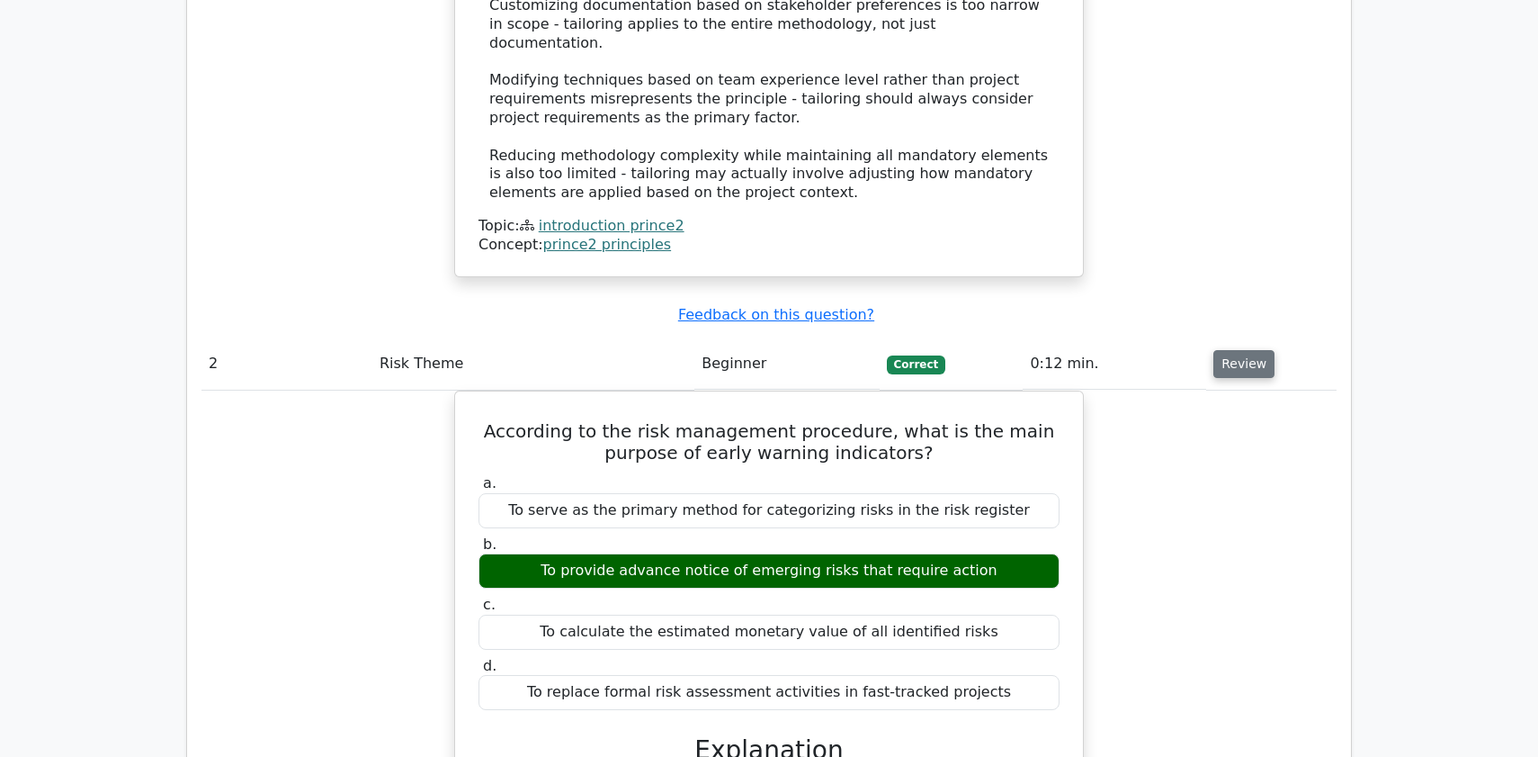
click at [1257, 350] on button "Review" at bounding box center [1244, 364] width 61 height 28
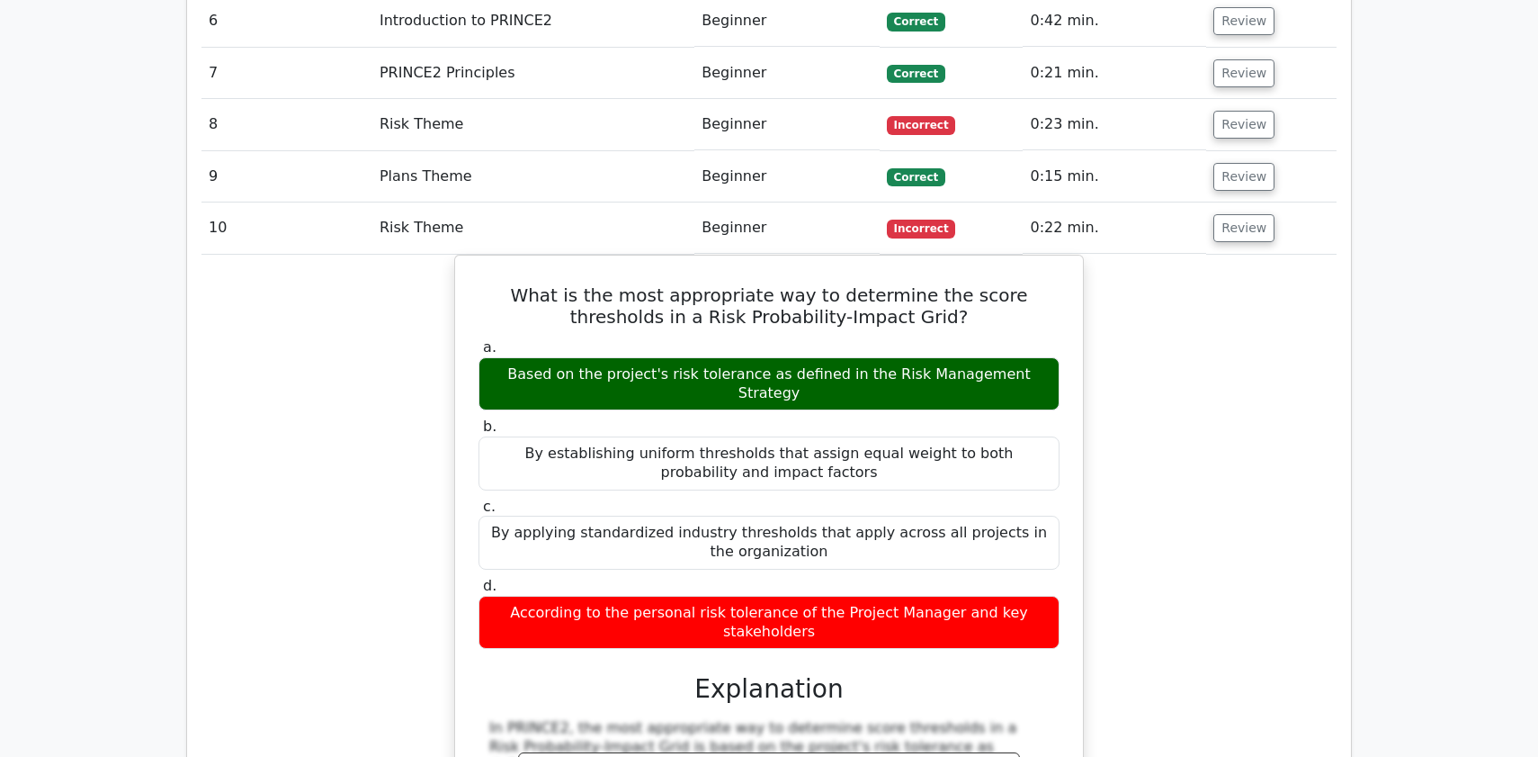
scroll to position [2667, 0]
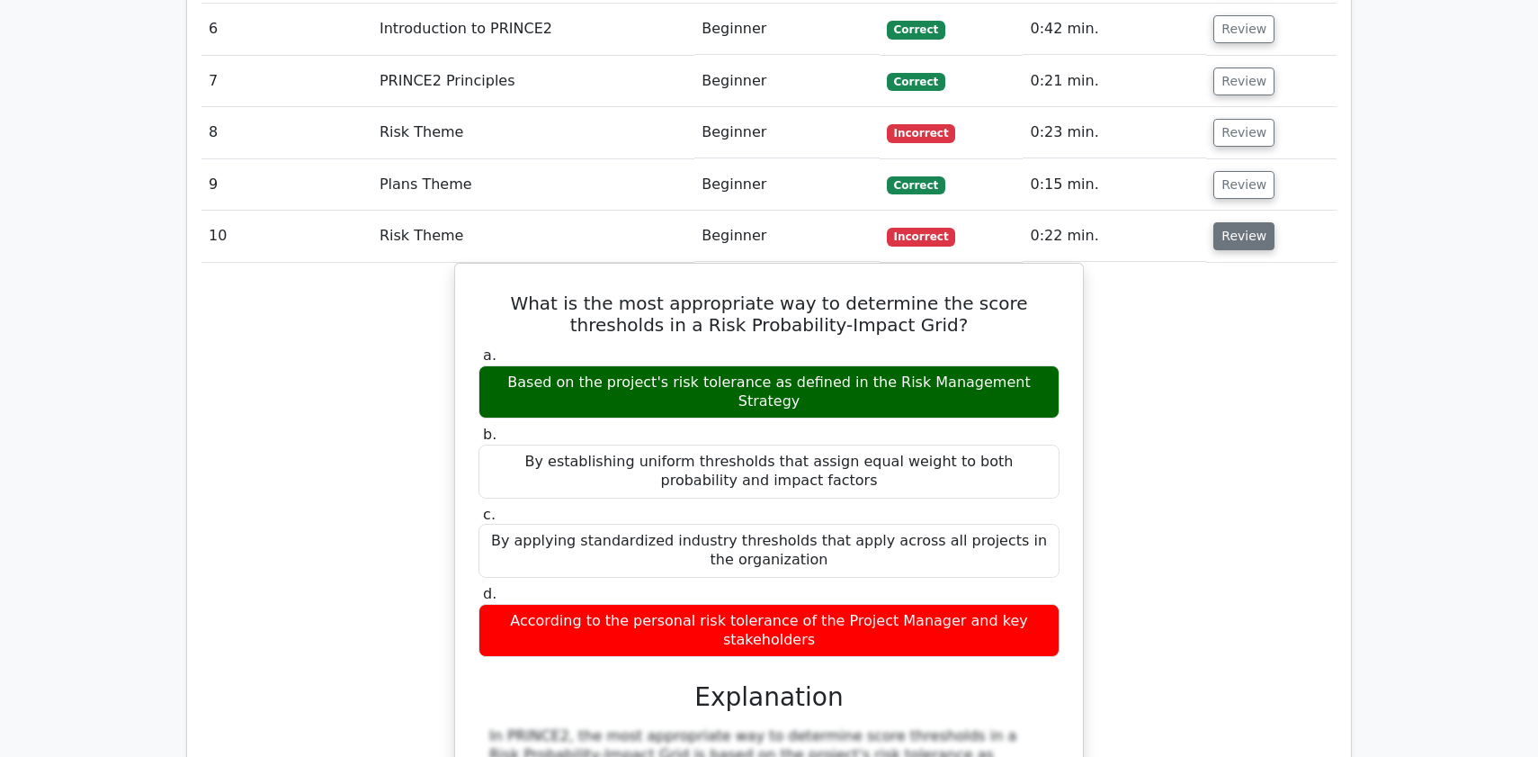
click at [1250, 222] on button "Review" at bounding box center [1244, 236] width 61 height 28
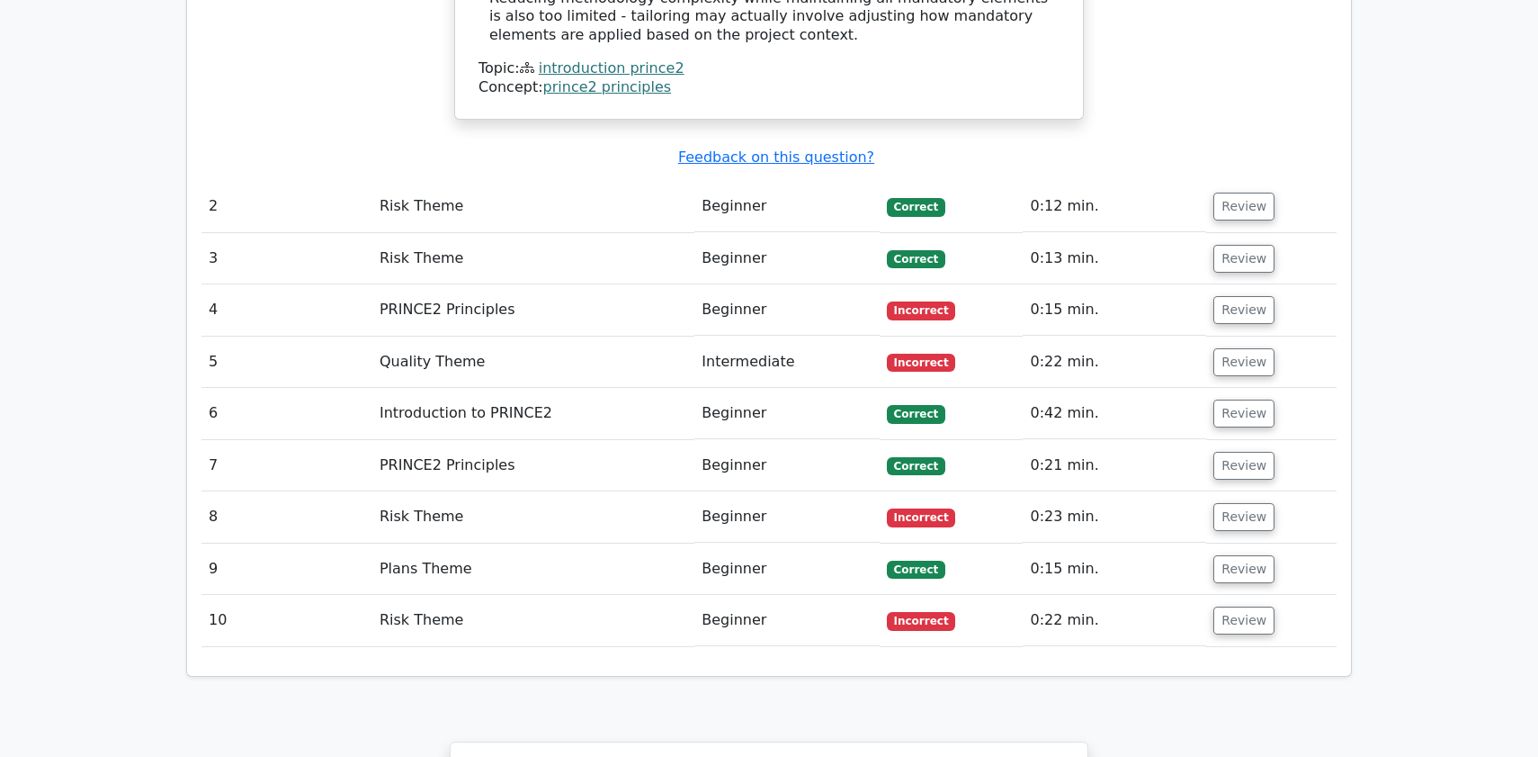
scroll to position [2224, 0]
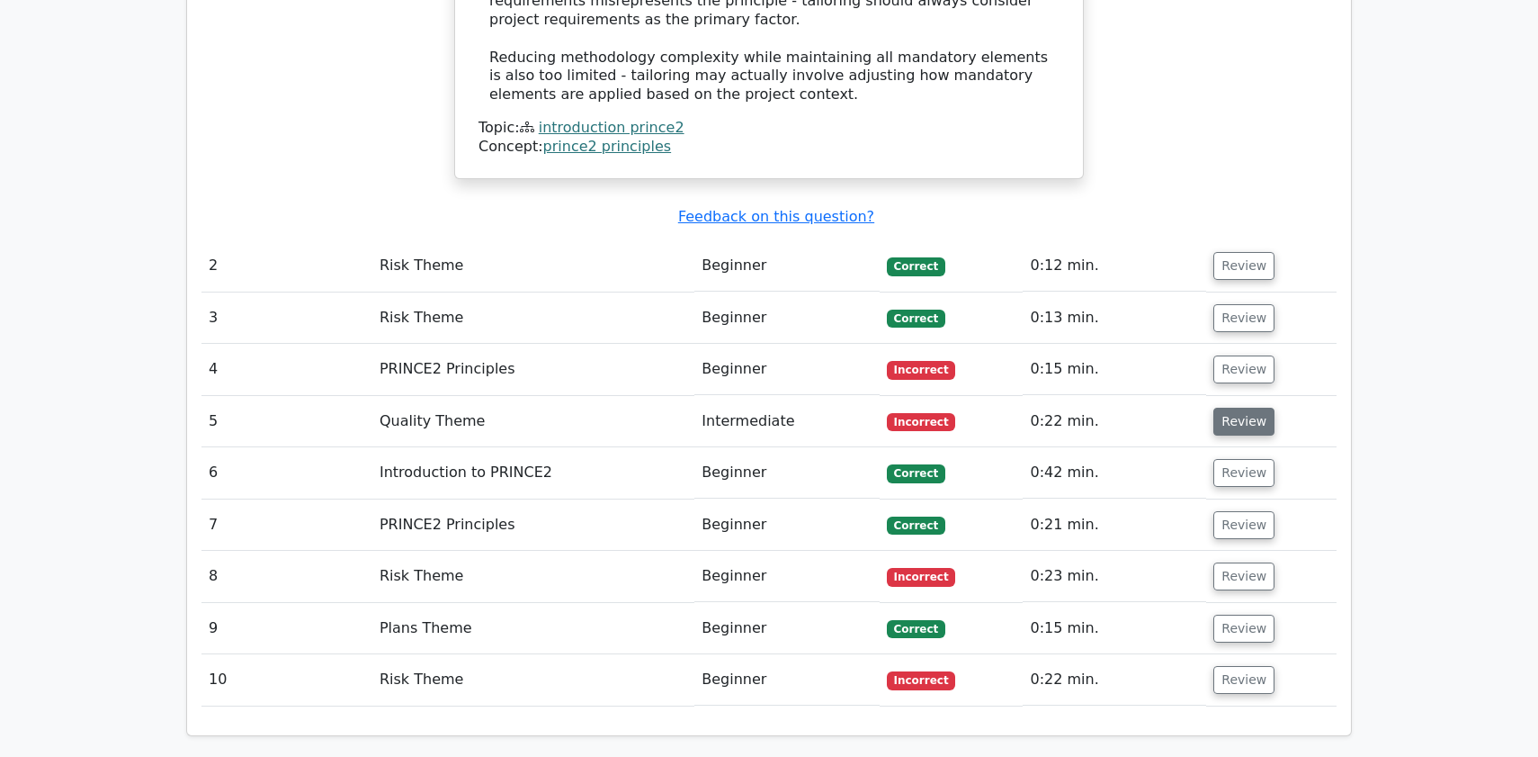
click at [1242, 408] on button "Review" at bounding box center [1244, 422] width 61 height 28
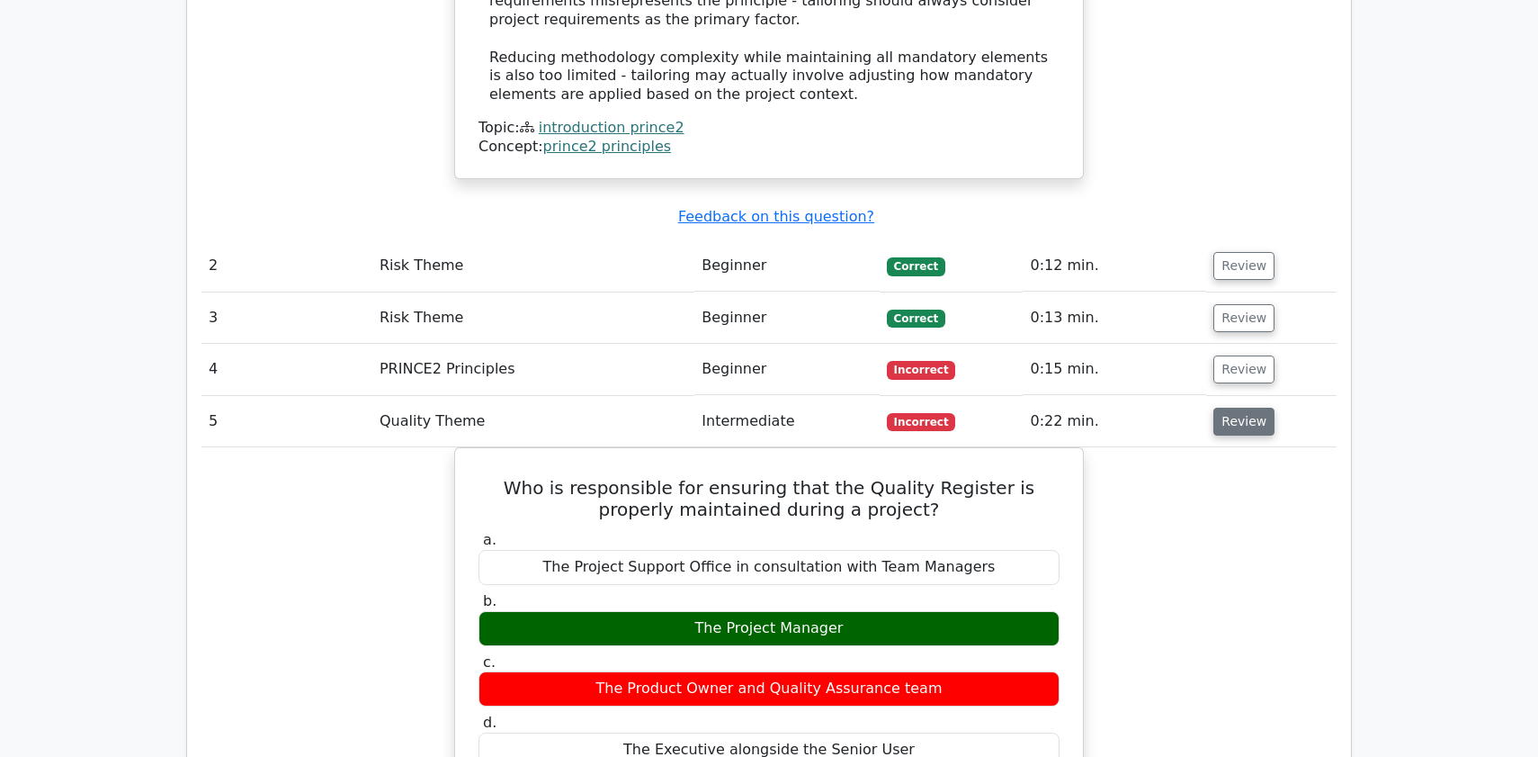
click at [1242, 408] on button "Review" at bounding box center [1244, 422] width 61 height 28
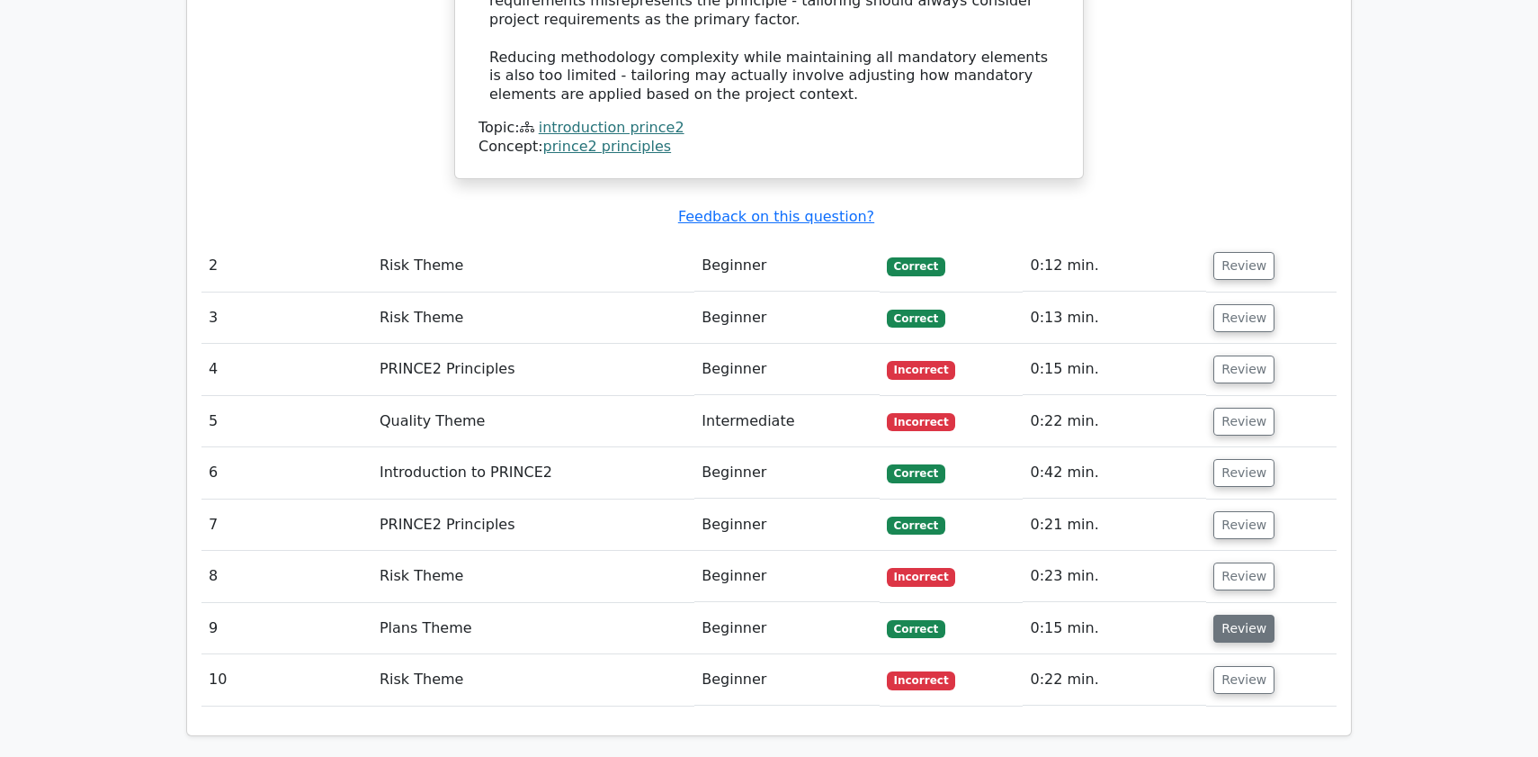
click at [1217, 614] on button "Review" at bounding box center [1244, 628] width 61 height 28
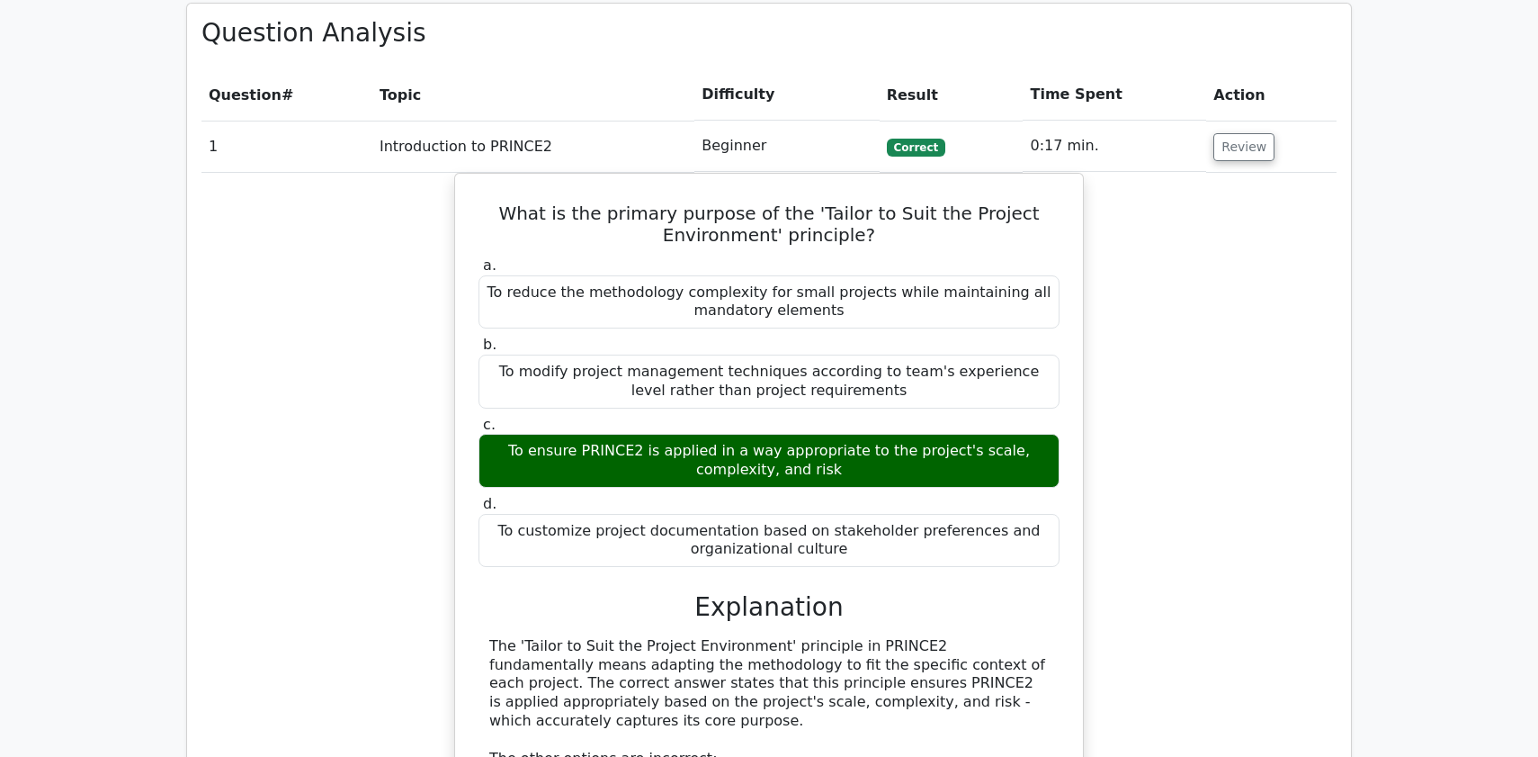
scroll to position [1337, 0]
click at [1235, 132] on button "Review" at bounding box center [1244, 146] width 61 height 28
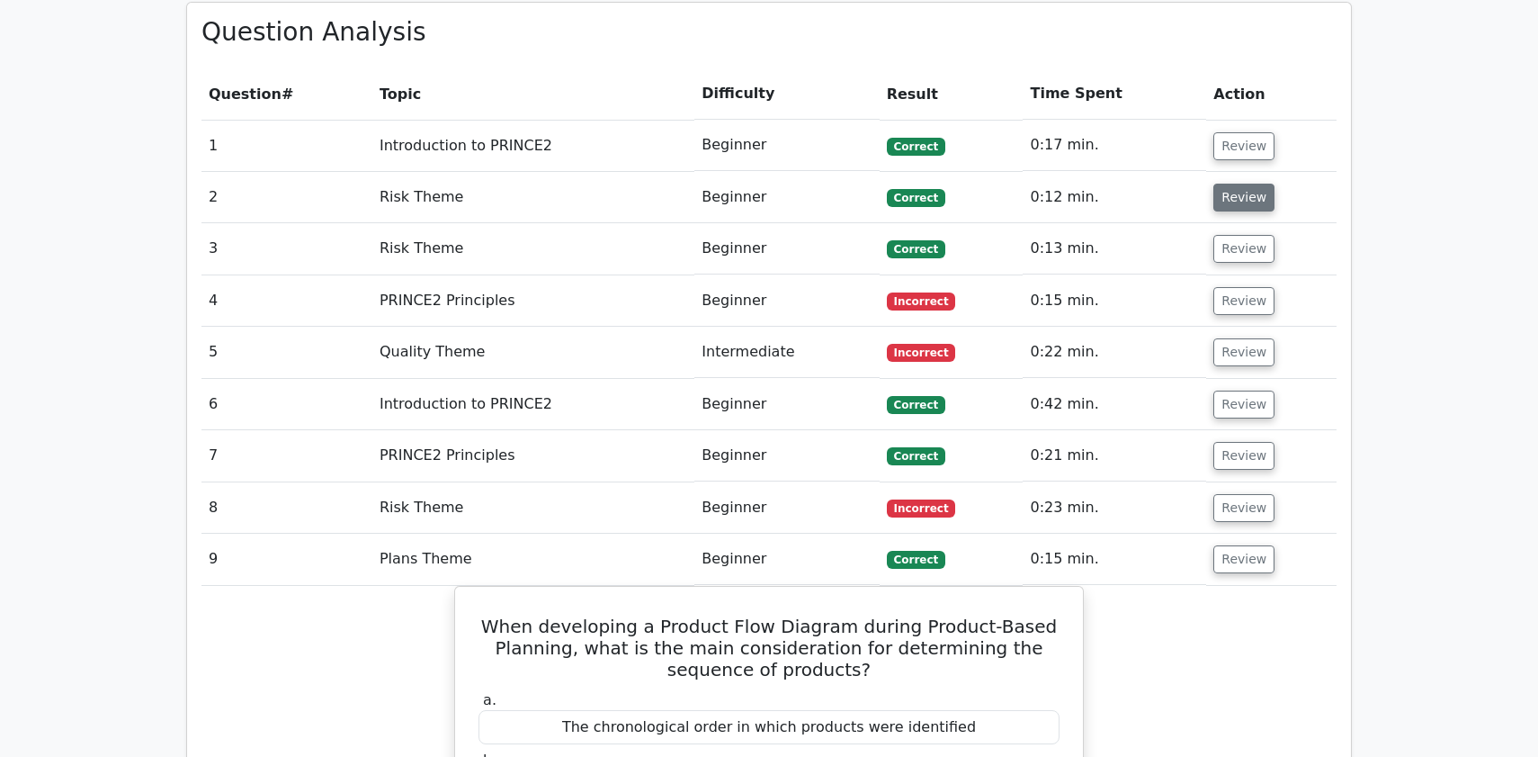
click at [1233, 184] on button "Review" at bounding box center [1244, 198] width 61 height 28
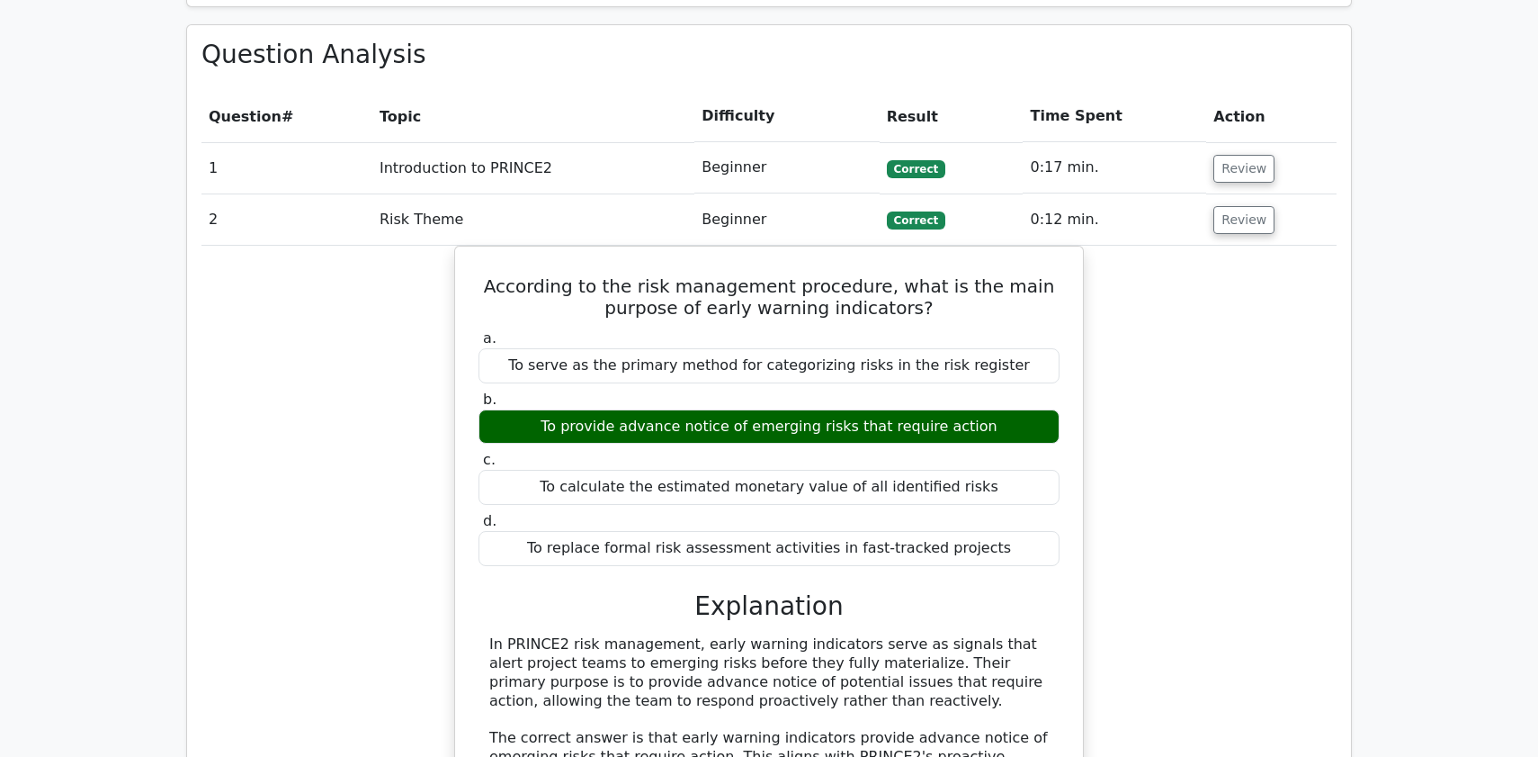
scroll to position [1319, 0]
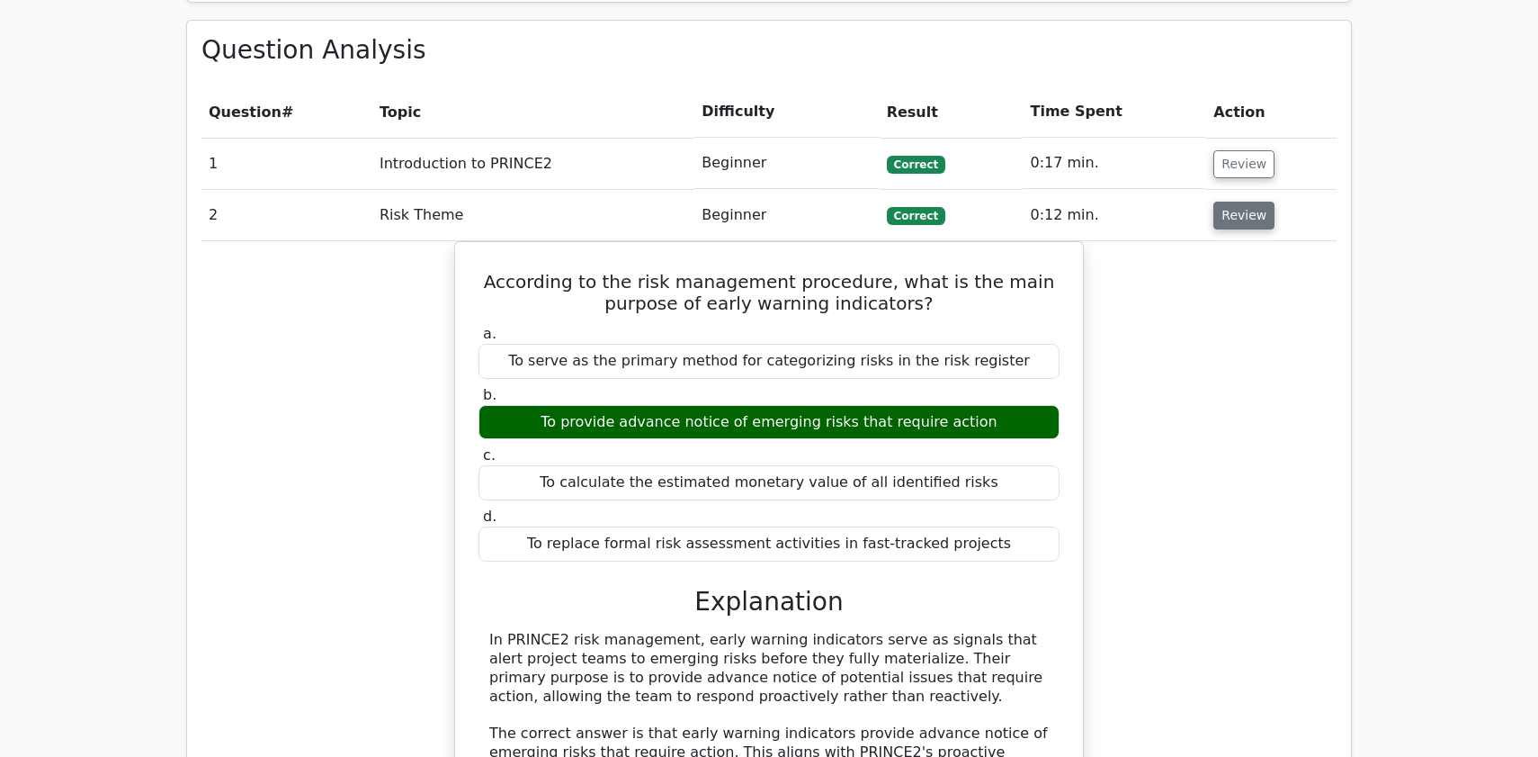
click at [1235, 202] on button "Review" at bounding box center [1244, 216] width 61 height 28
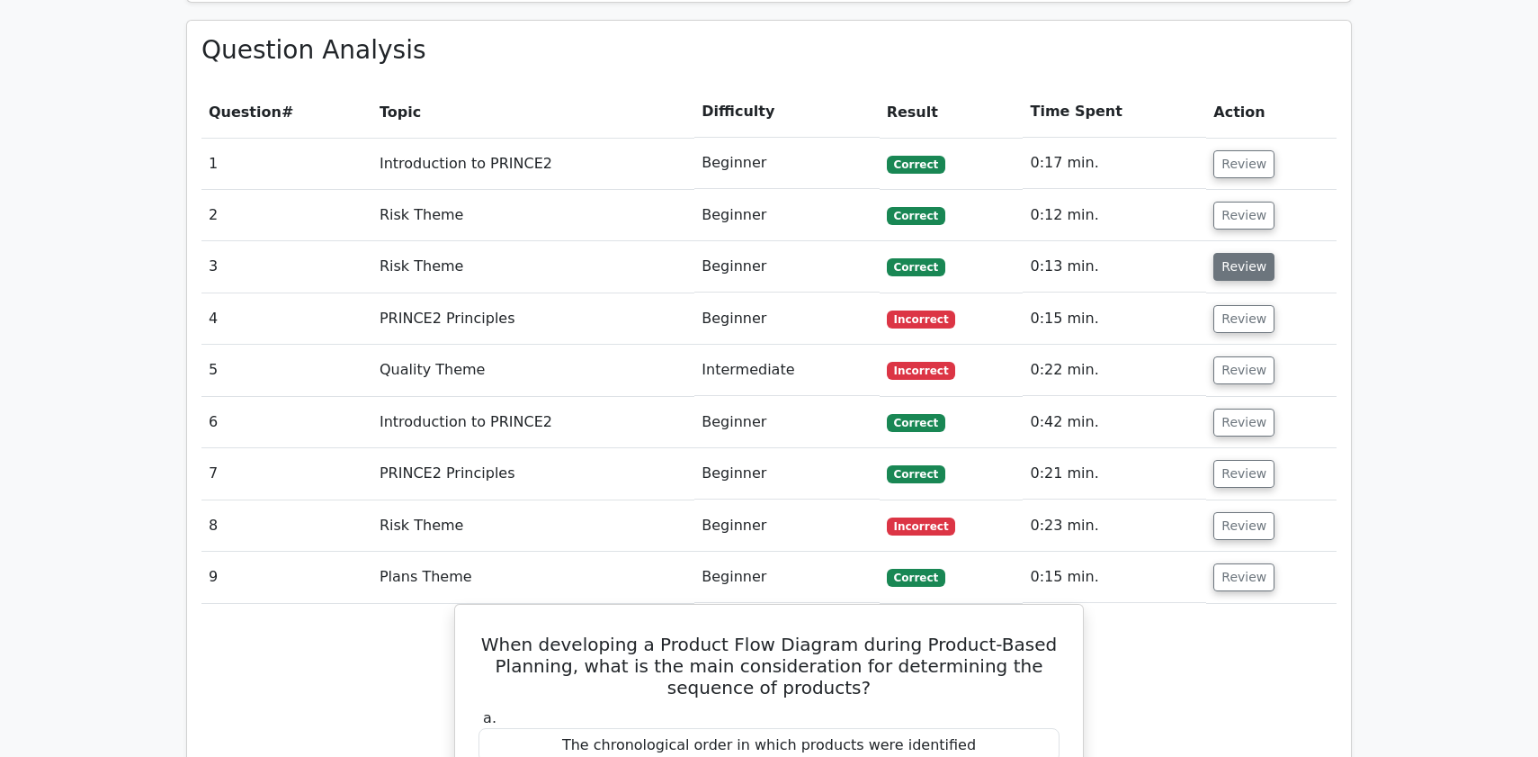
click at [1224, 253] on button "Review" at bounding box center [1244, 267] width 61 height 28
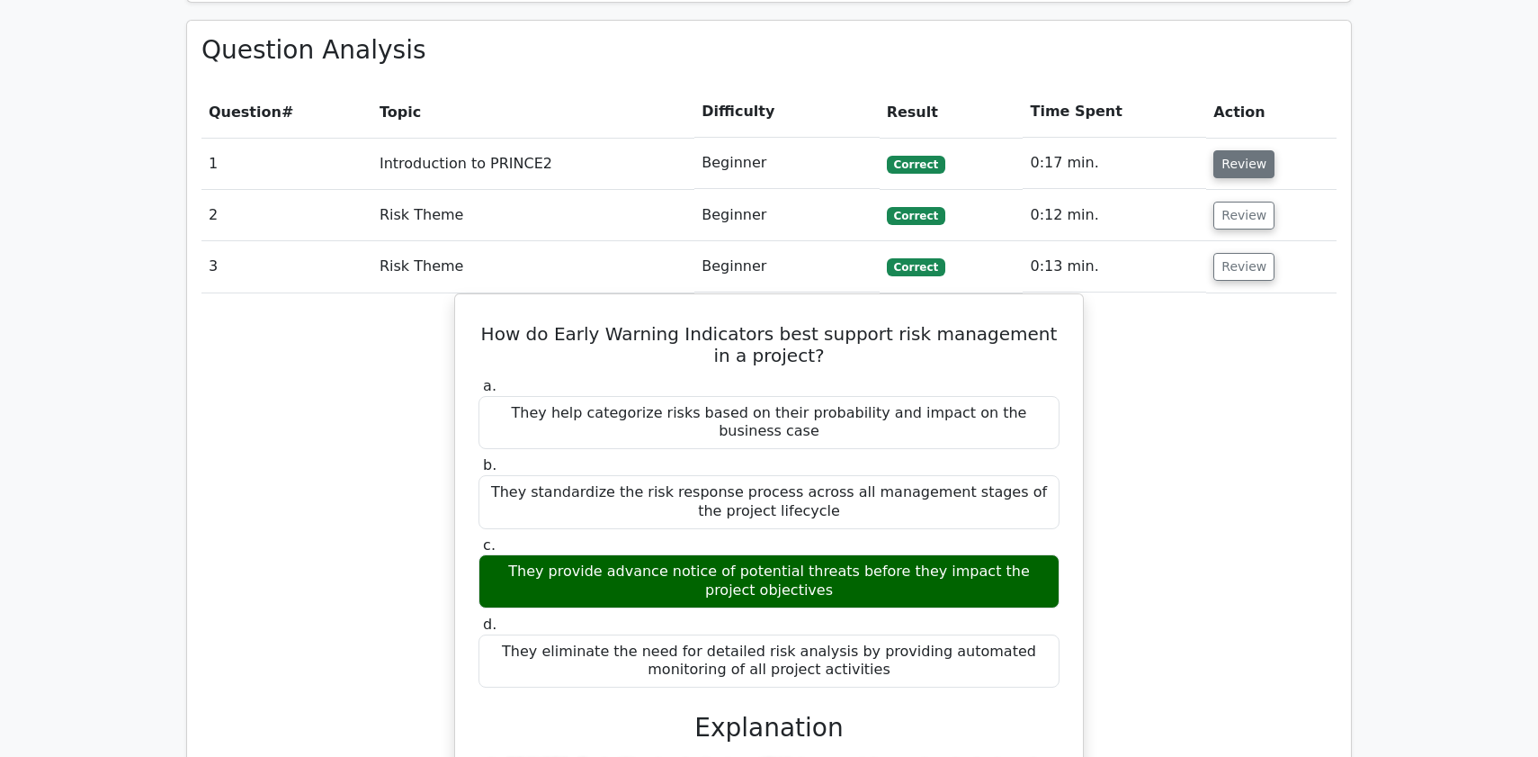
click at [1248, 150] on button "Review" at bounding box center [1244, 164] width 61 height 28
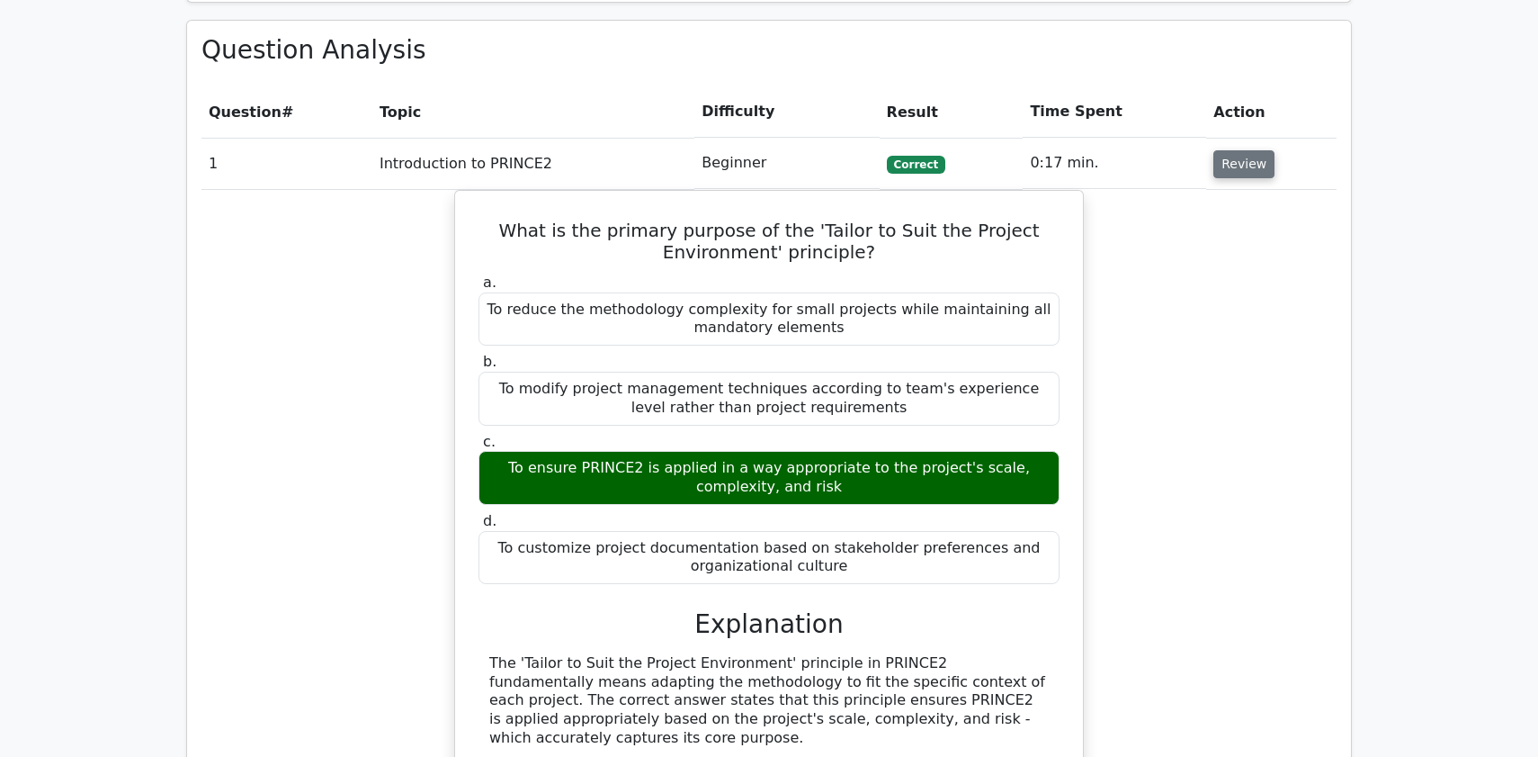
click at [1239, 150] on button "Review" at bounding box center [1244, 164] width 61 height 28
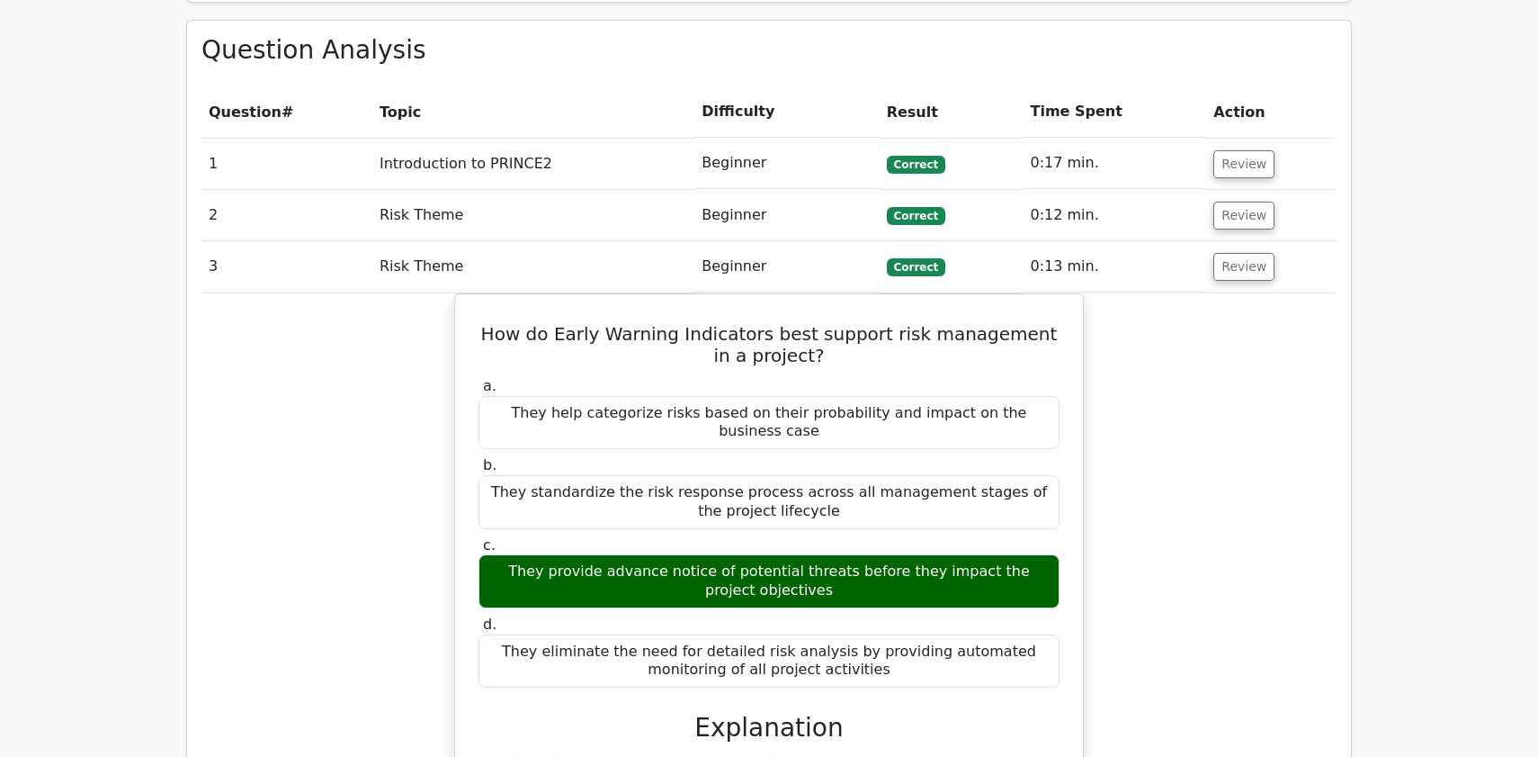
click at [1232, 241] on td "Review" at bounding box center [1271, 266] width 130 height 51
click at [1229, 253] on button "Review" at bounding box center [1244, 267] width 61 height 28
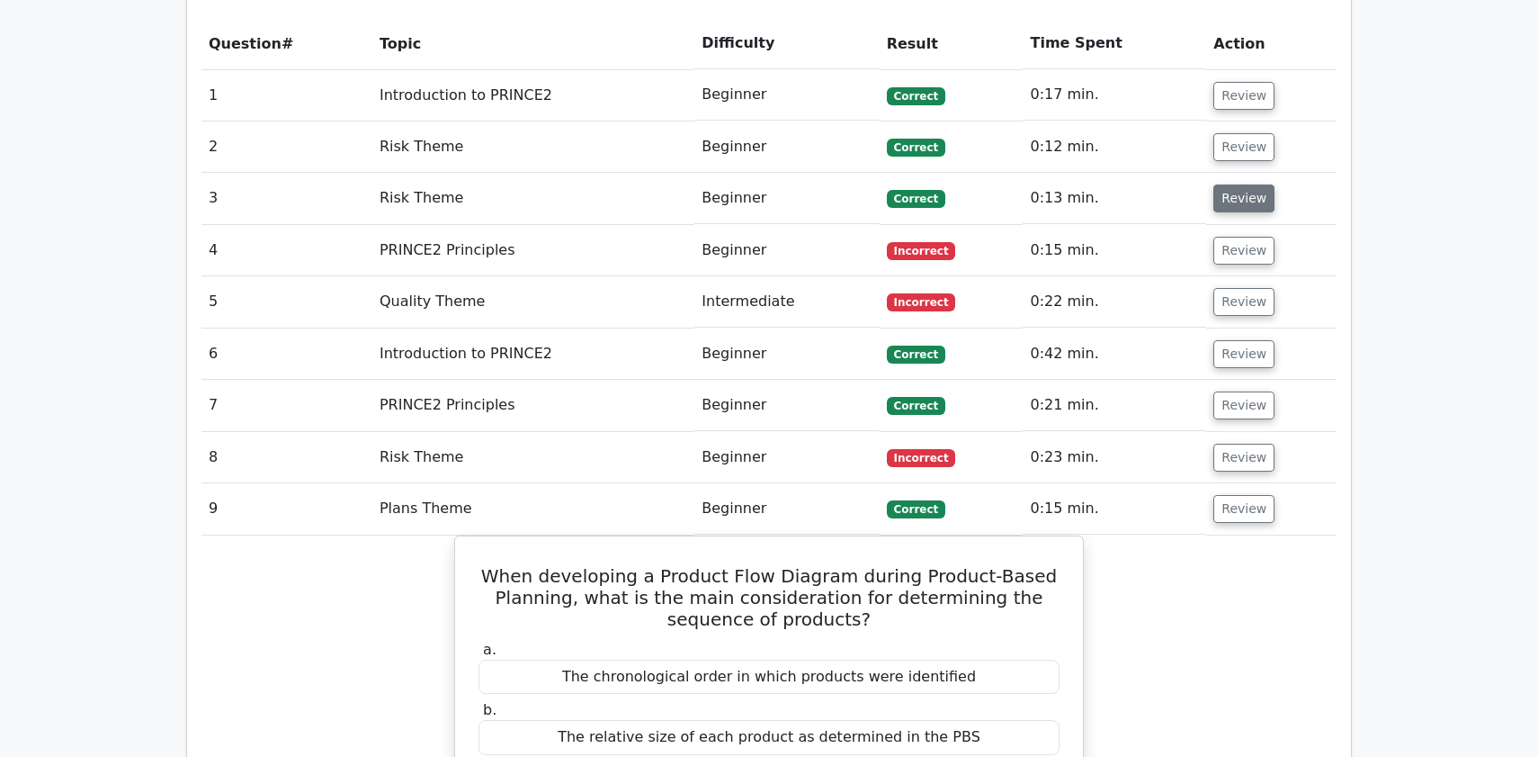
scroll to position [1383, 0]
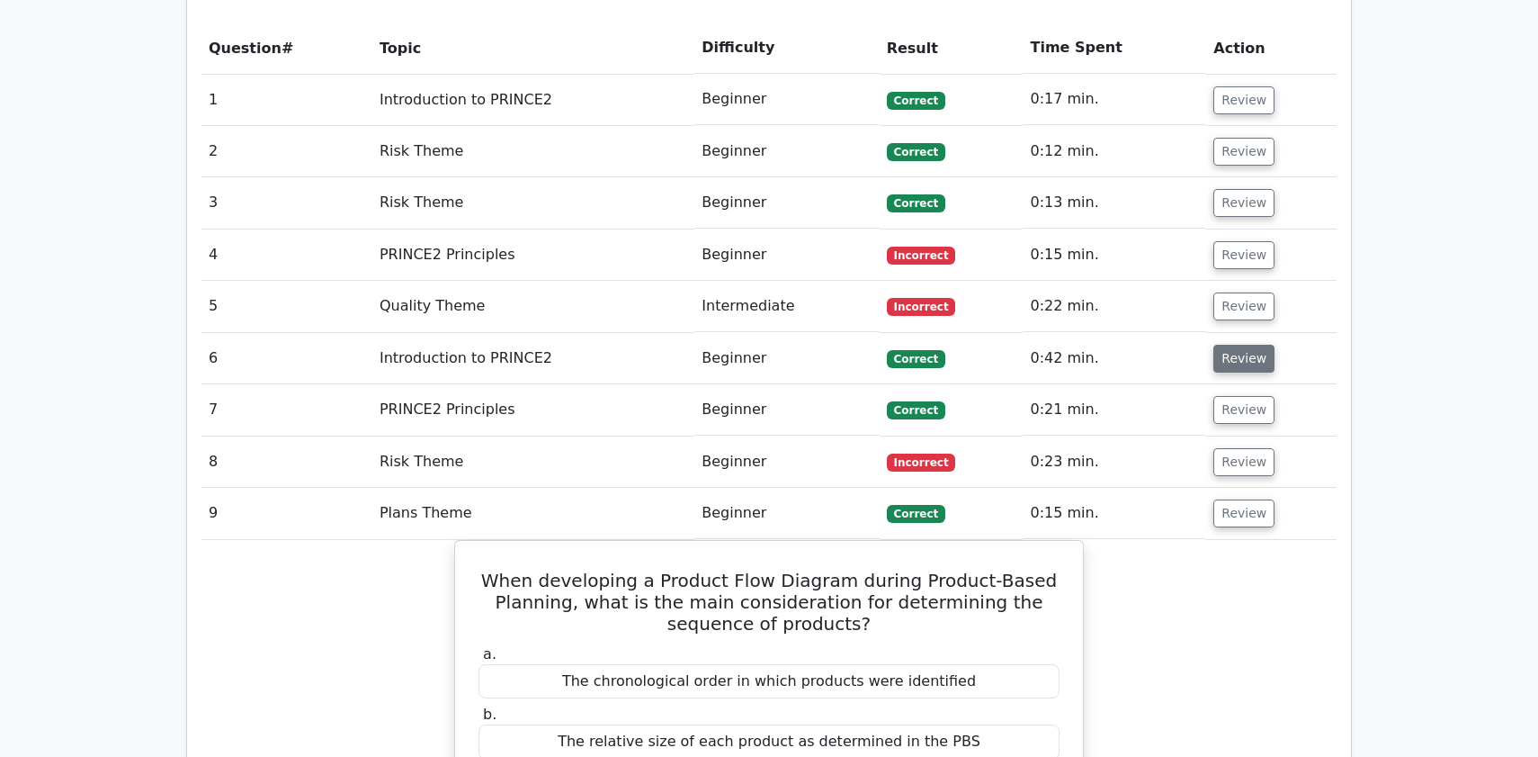
click at [1241, 345] on button "Review" at bounding box center [1244, 359] width 61 height 28
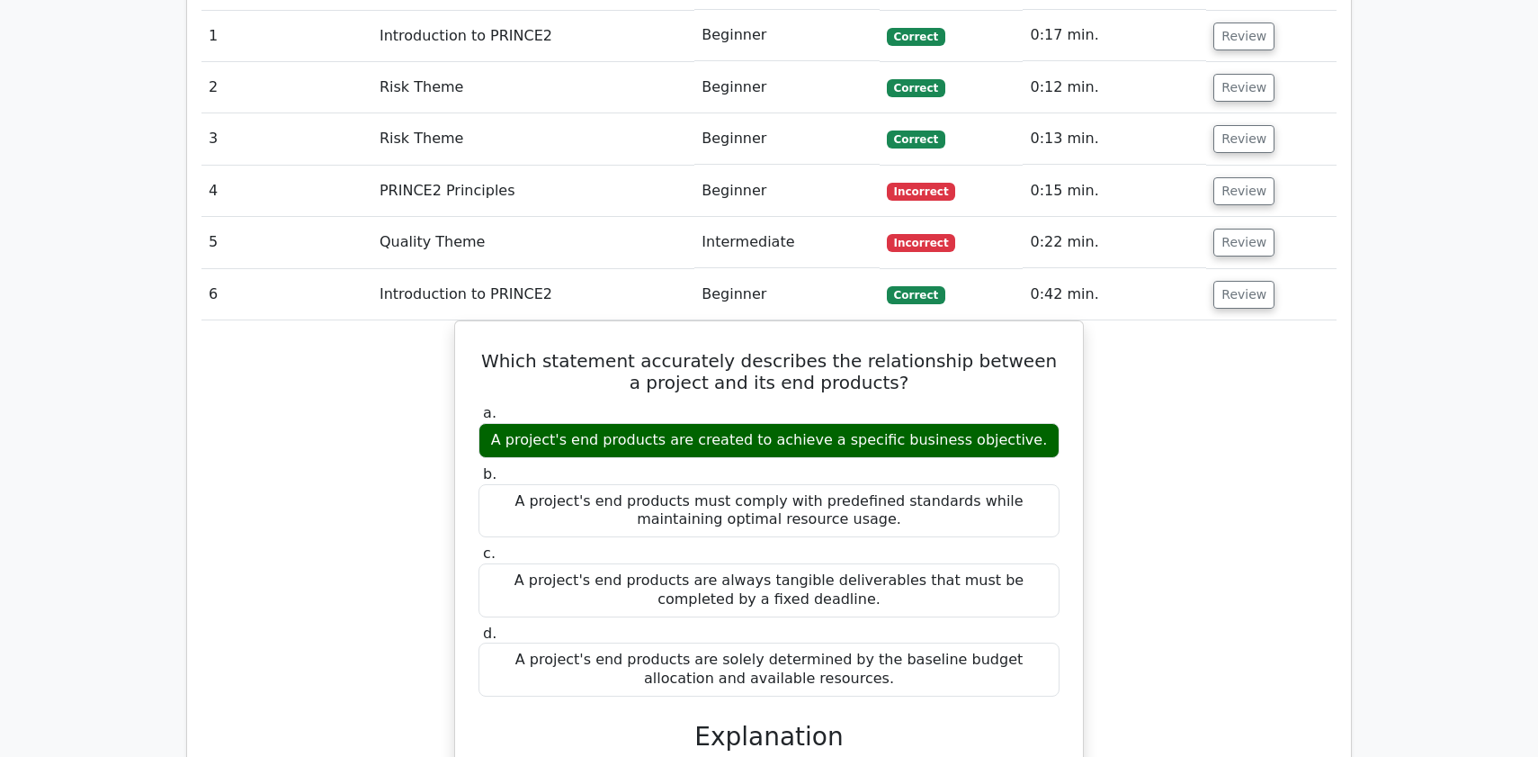
scroll to position [1452, 0]
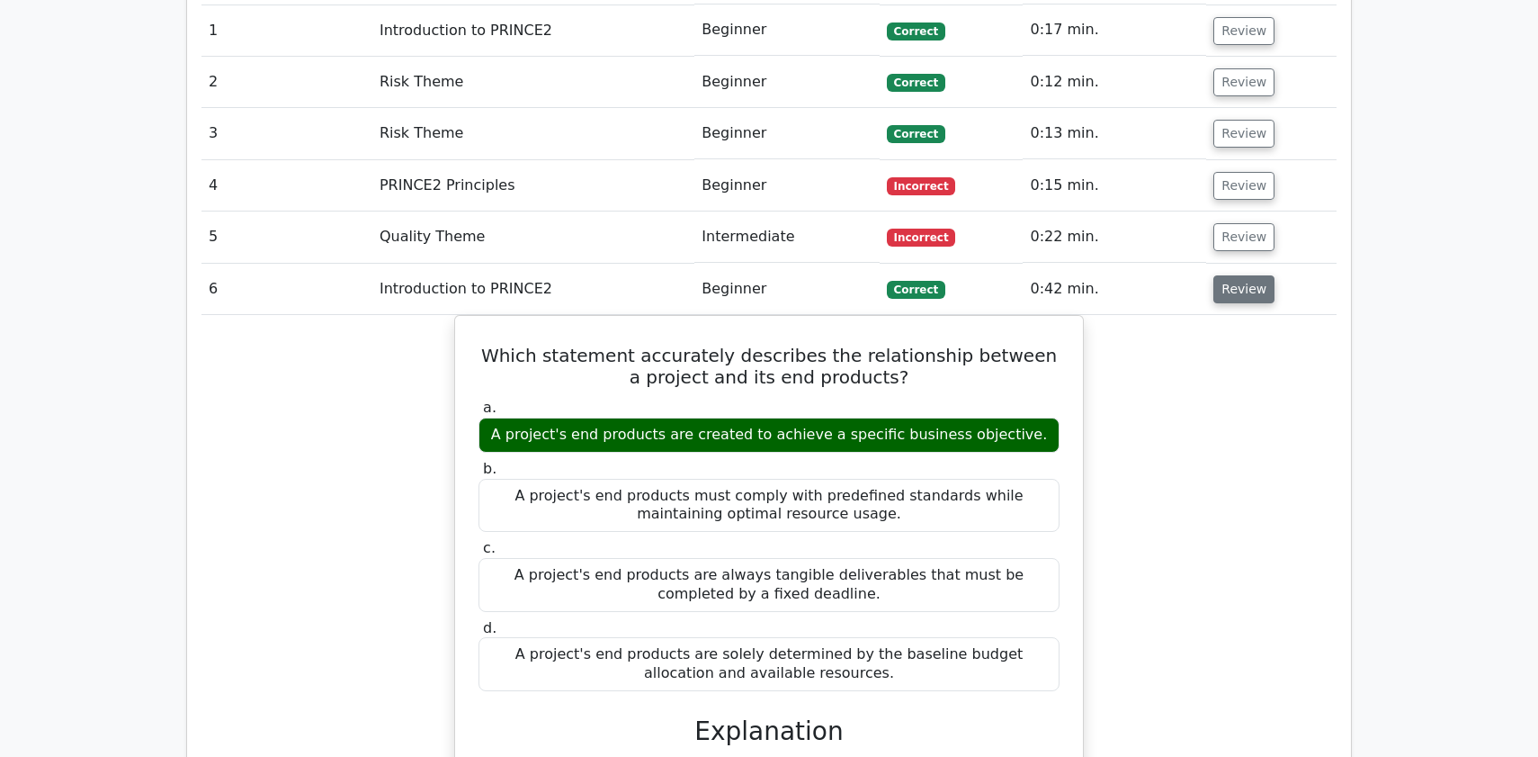
click at [1231, 275] on button "Review" at bounding box center [1244, 289] width 61 height 28
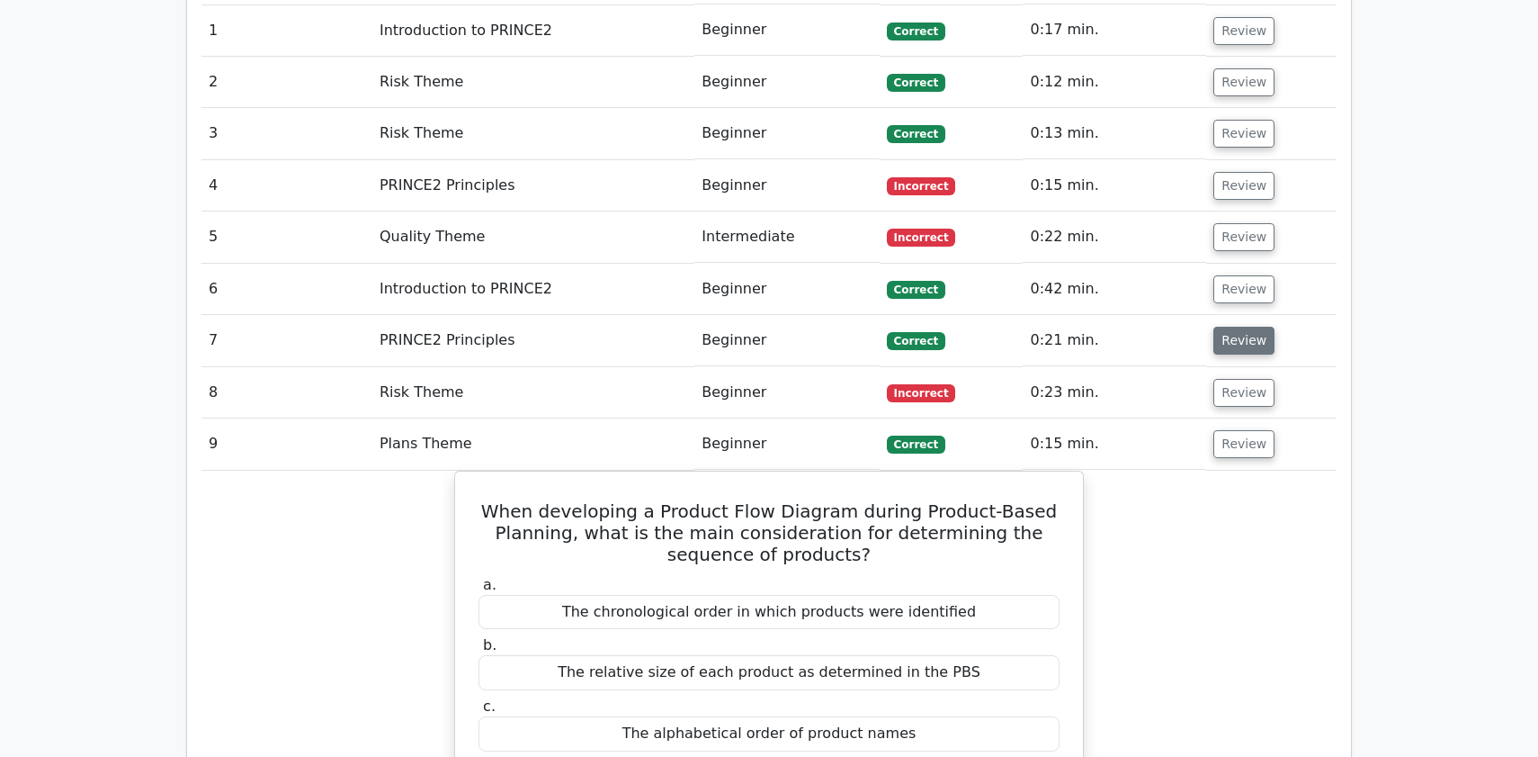
click at [1221, 327] on button "Review" at bounding box center [1244, 341] width 61 height 28
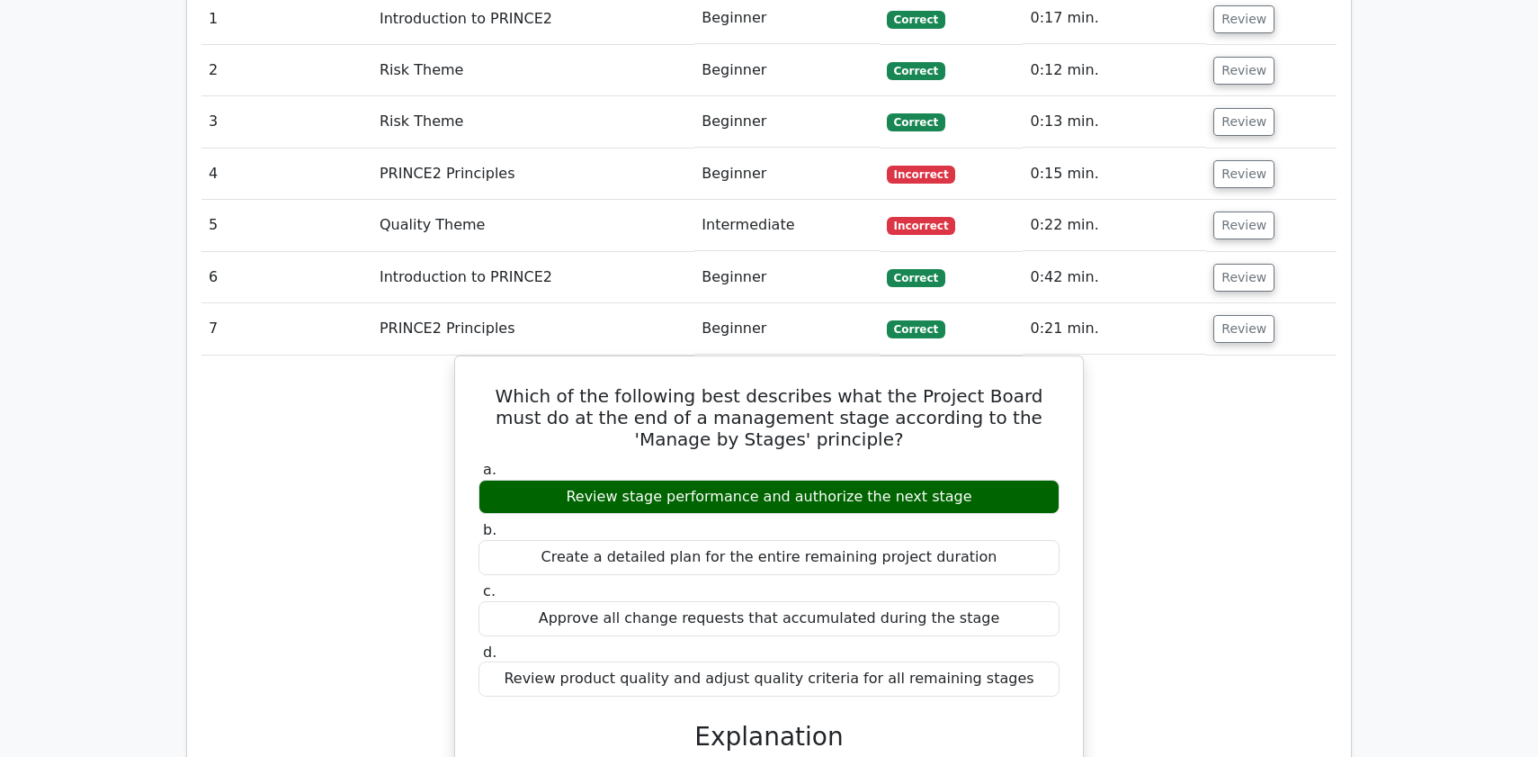
scroll to position [1466, 0]
